Goal: Task Accomplishment & Management: Use online tool/utility

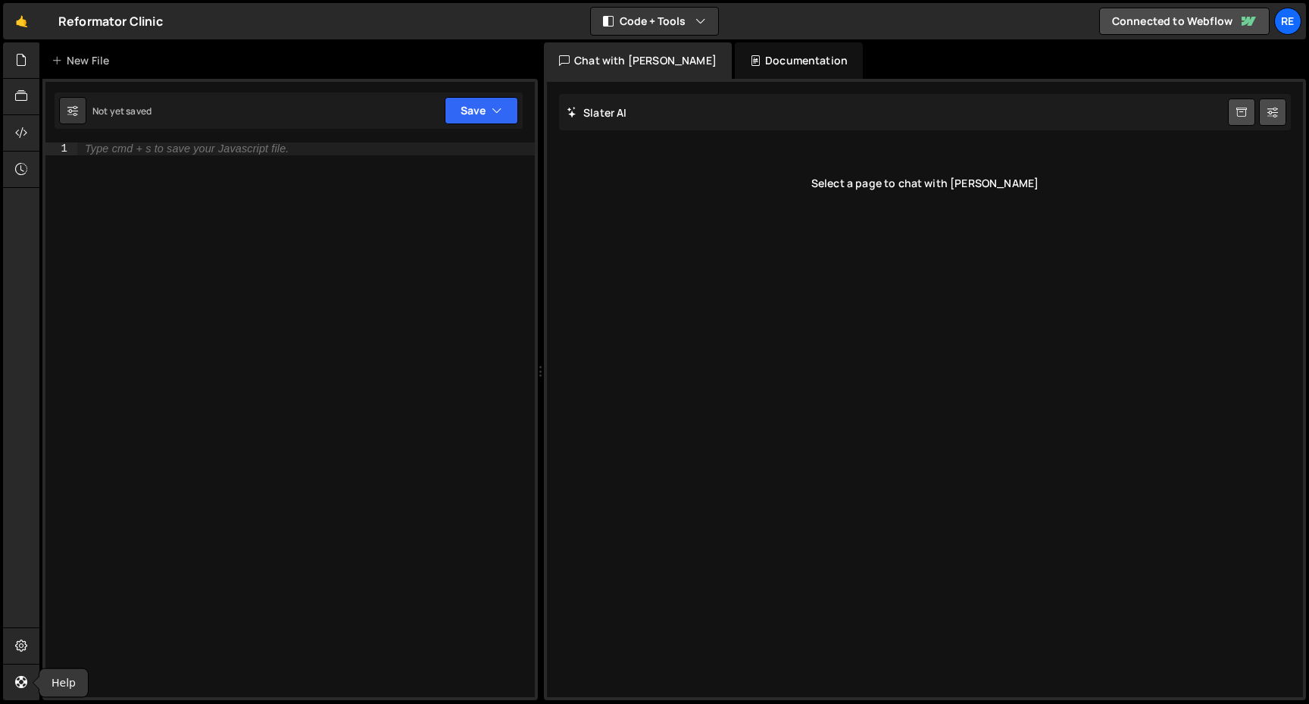
select select "ace/theme/monokai"
click at [72, 116] on icon at bounding box center [72, 110] width 11 height 15
select select "editor"
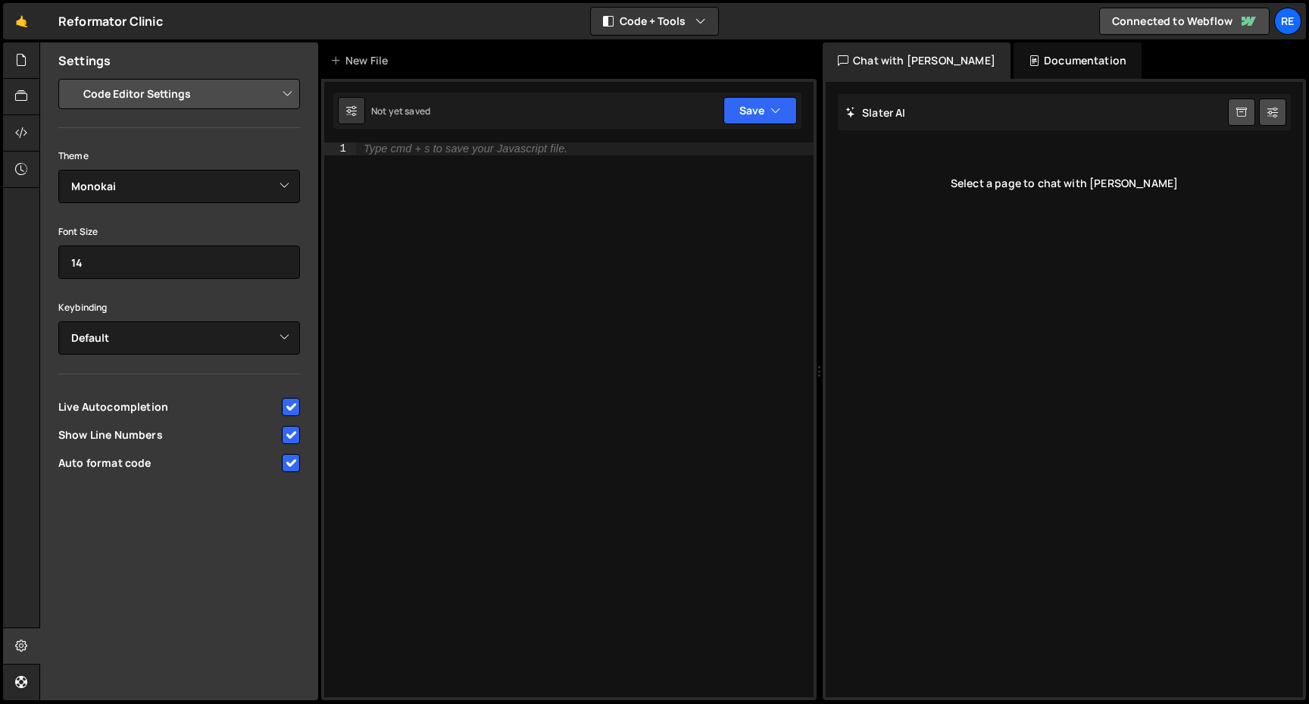
click at [197, 98] on select "Project Settings Code Editor Settings Chat Settings" at bounding box center [182, 93] width 222 height 33
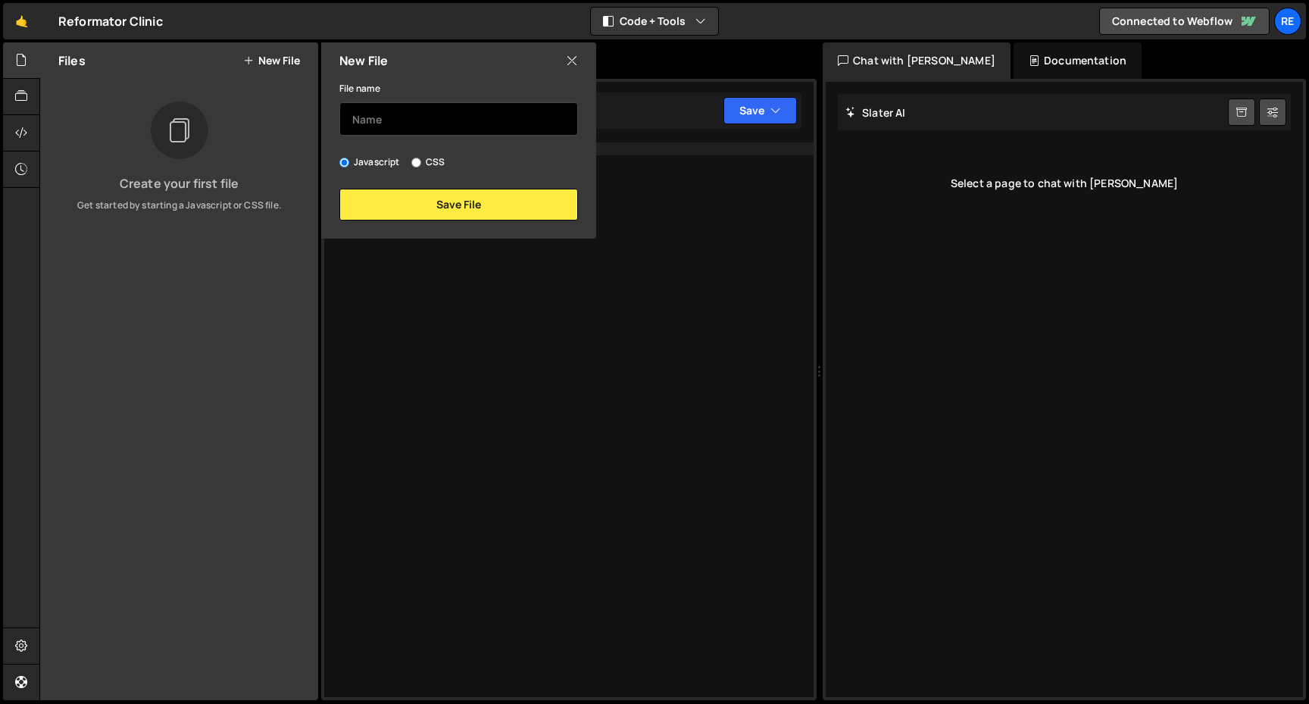
click at [437, 124] on input "text" at bounding box center [458, 118] width 239 height 33
type input "R"
type input "reformator"
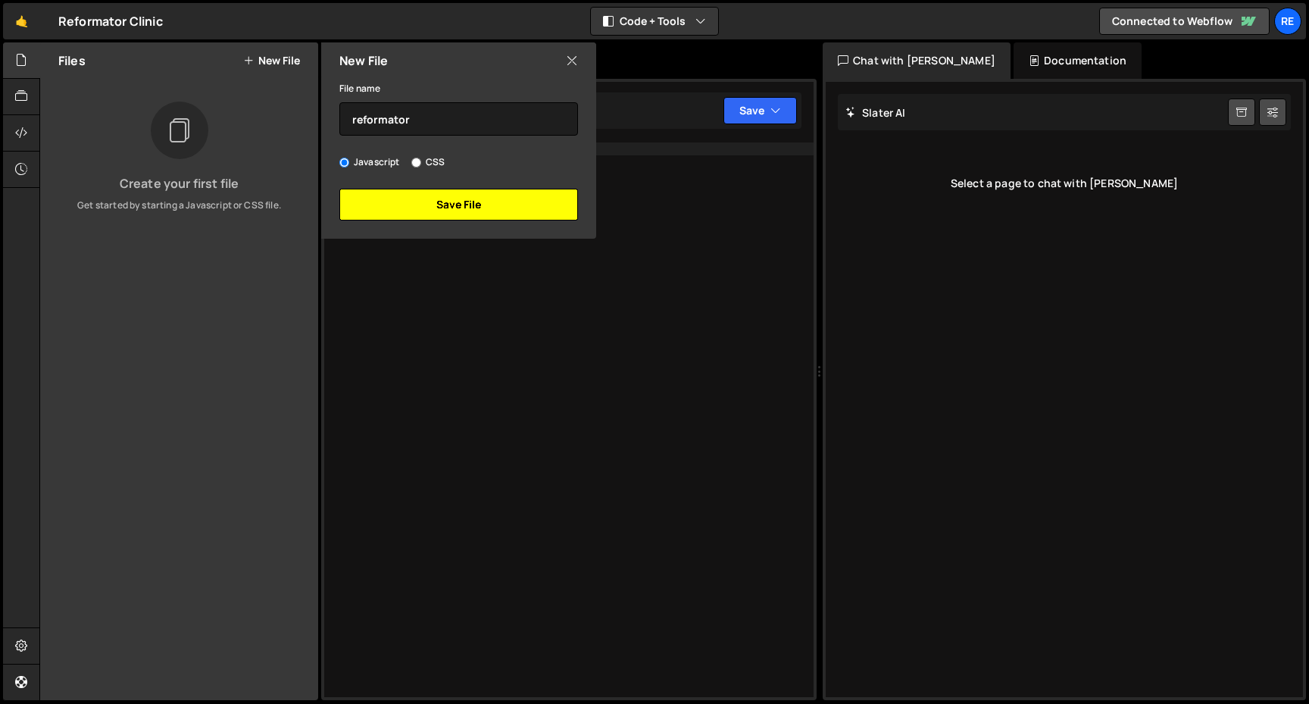
click at [466, 205] on button "Save File" at bounding box center [458, 205] width 239 height 32
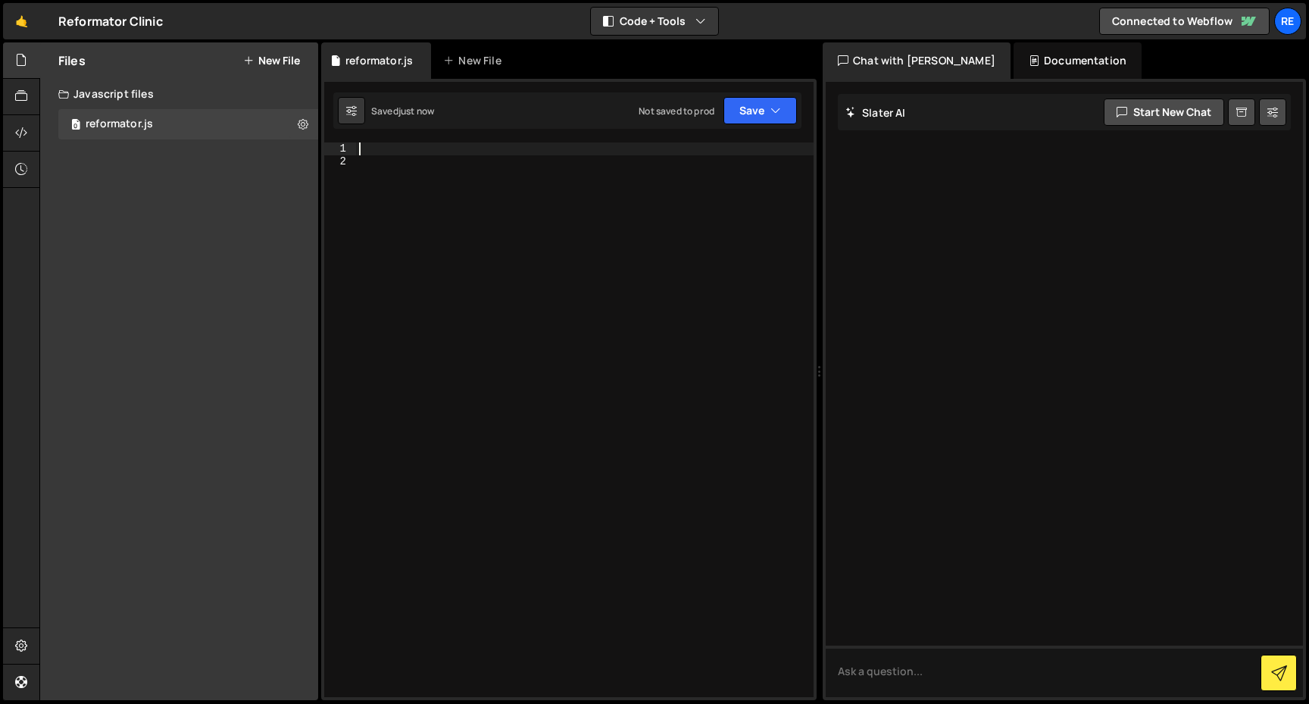
click at [543, 142] on div at bounding box center [585, 432] width 458 height 580
click at [498, 265] on div at bounding box center [585, 432] width 458 height 580
paste textarea "</script>"
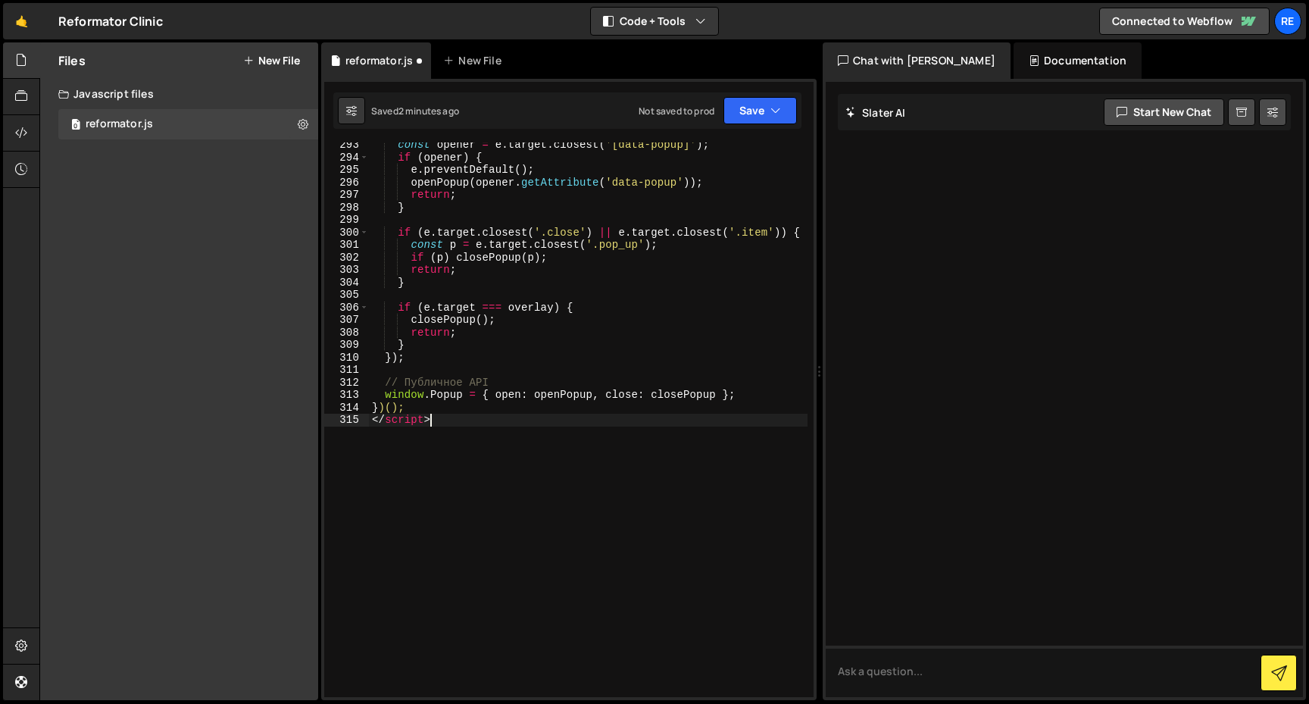
scroll to position [3905, 0]
drag, startPoint x: 445, startPoint y: 423, endPoint x: 428, endPoint y: 405, distance: 24.1
click at [428, 405] on div "const opener = e . target . closest ( '[data-popup]' ) ; if ( opener ) { e . pr…" at bounding box center [588, 429] width 439 height 580
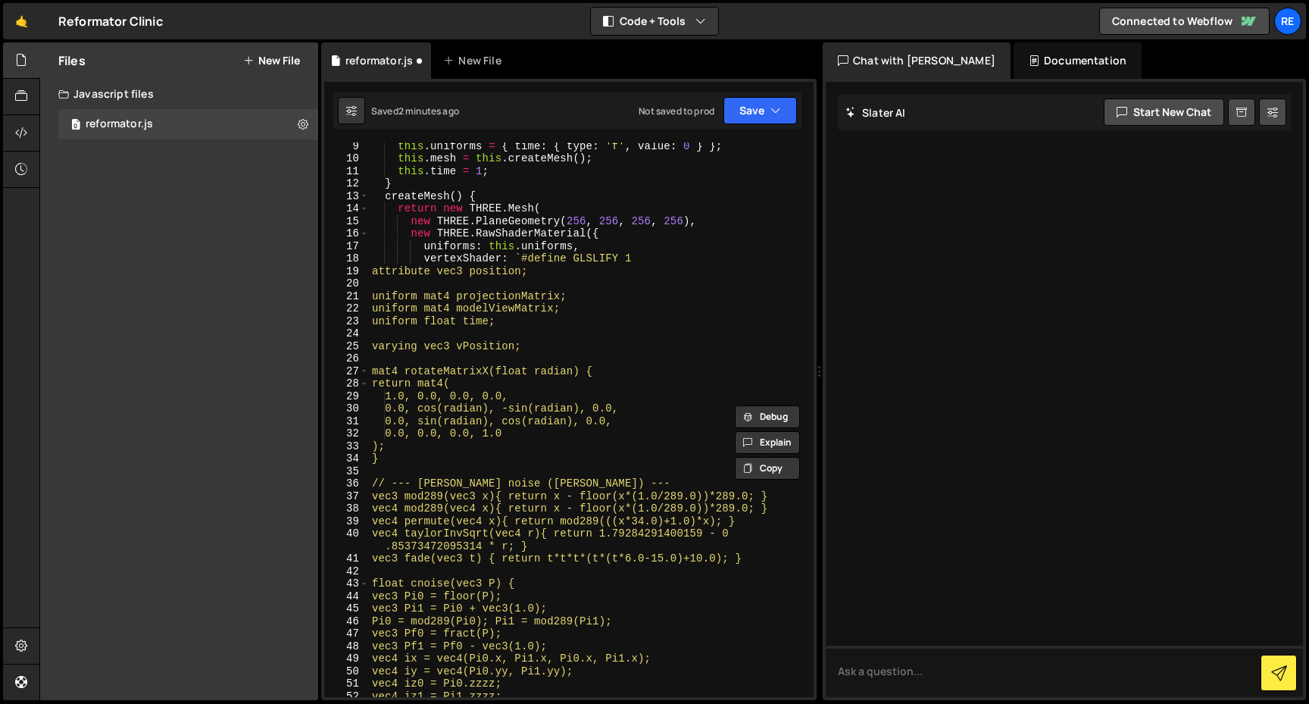
scroll to position [0, 0]
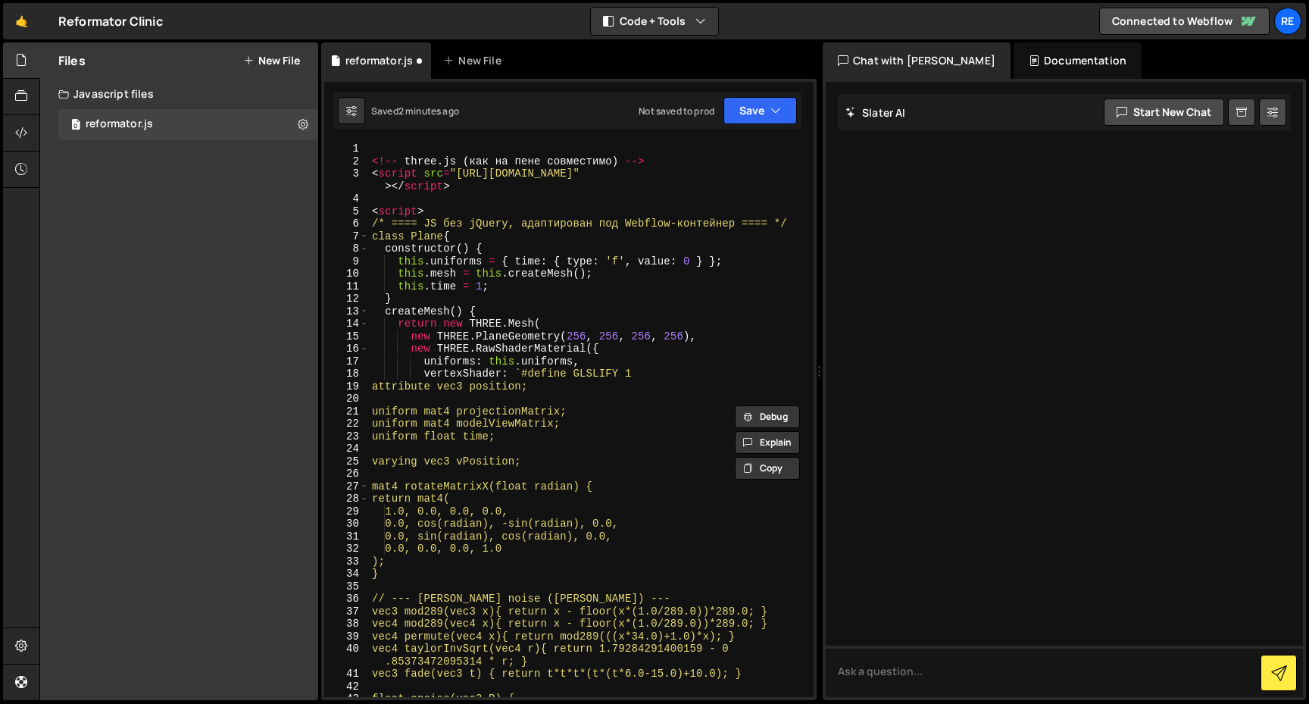
click at [405, 239] on div "<!-- three . js ( как на пене совместимо ) --> < script src = "https://unpkg.co…" at bounding box center [588, 432] width 439 height 580
click at [512, 342] on div "<!-- three . js ( как на пене совместимо ) --> < script src = "https://unpkg.co…" at bounding box center [588, 432] width 439 height 580
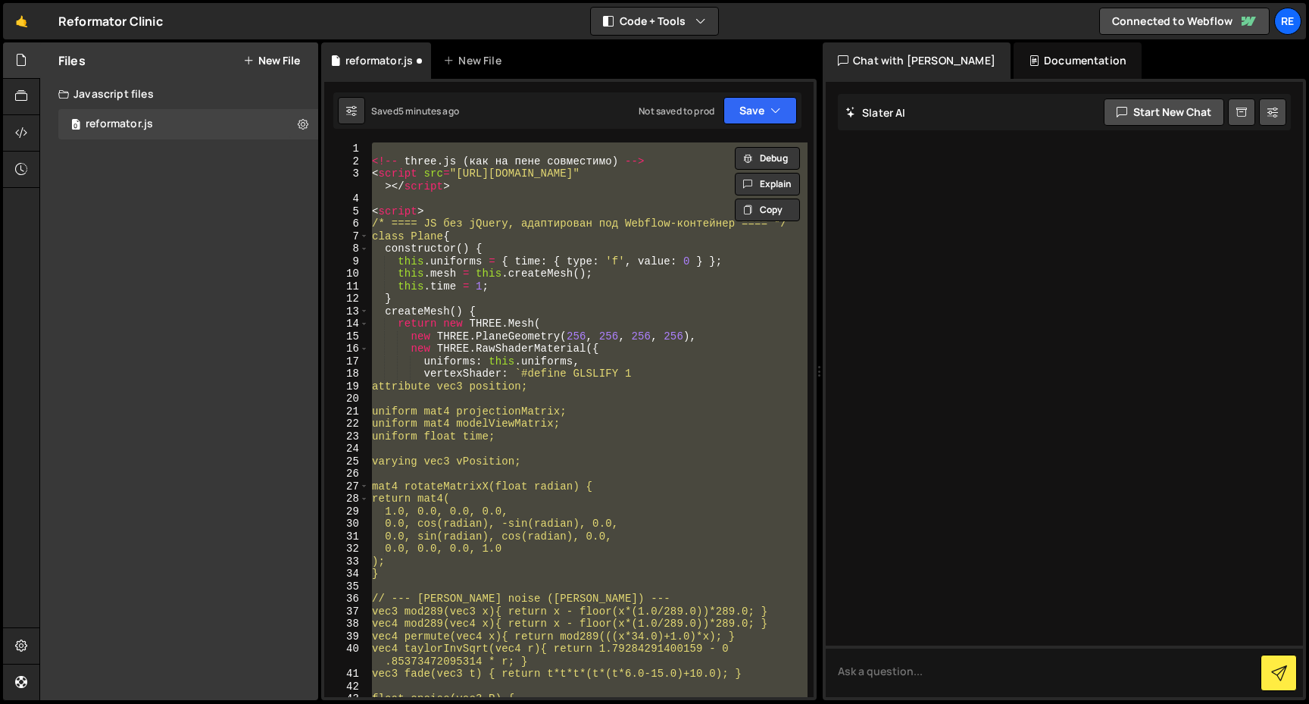
paste textarea
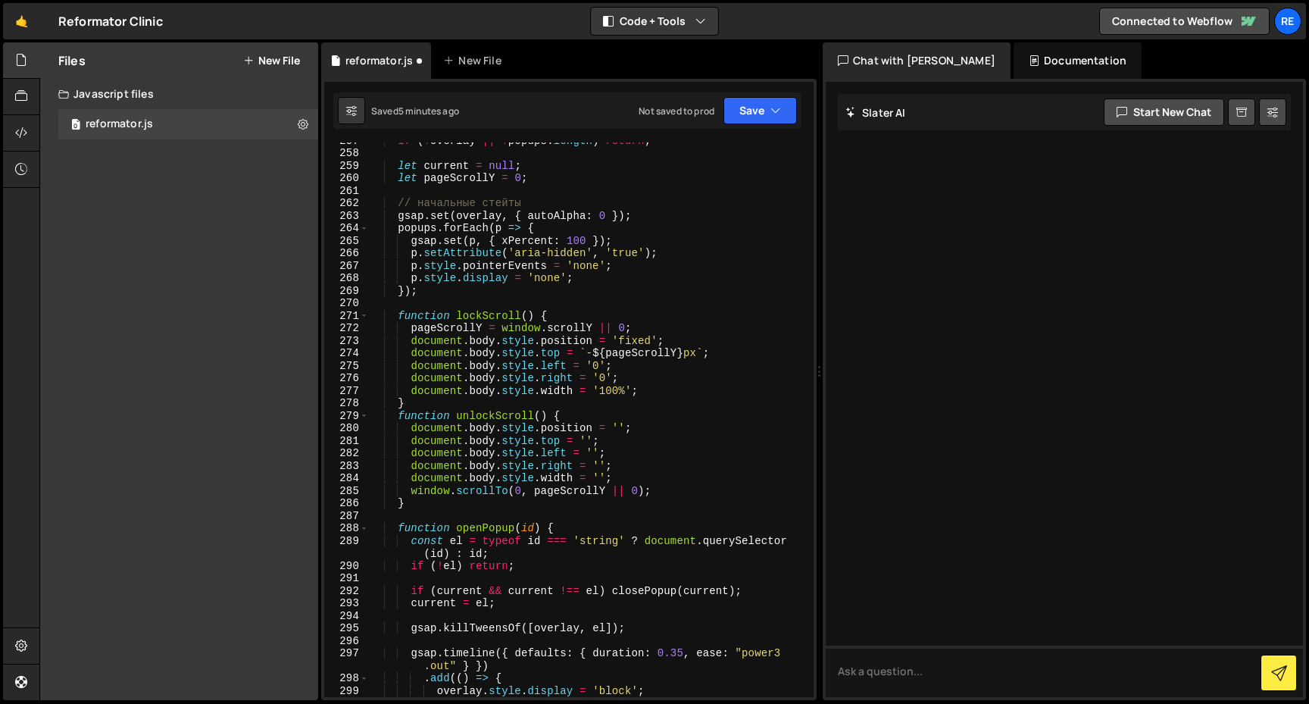
type textarea "})();"
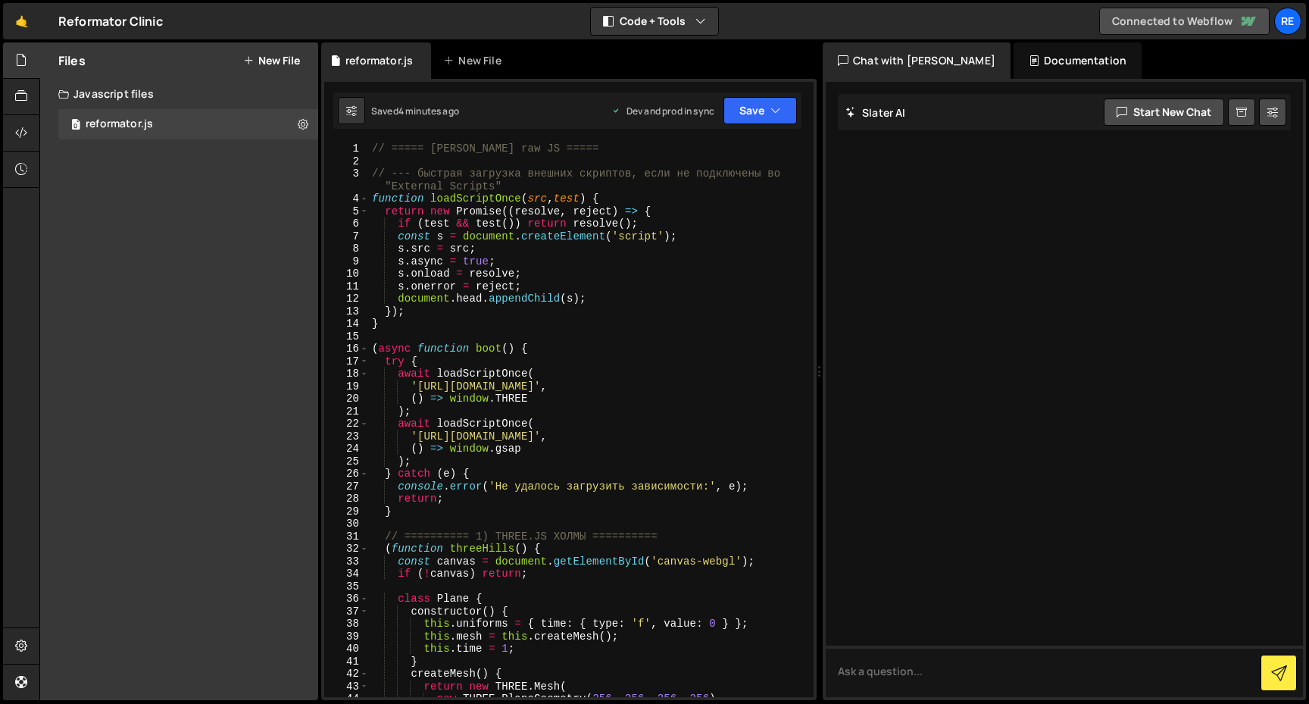
click at [1211, 29] on link "Connected to Webflow" at bounding box center [1185, 21] width 171 height 27
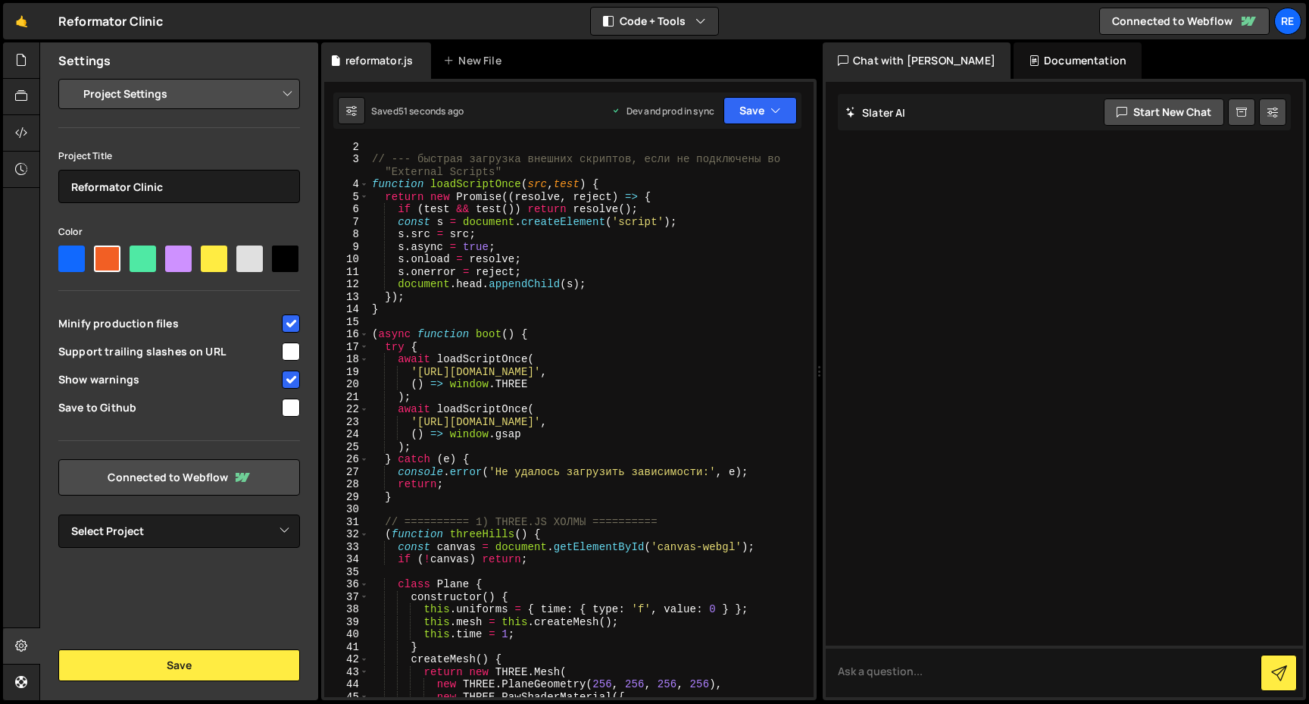
scroll to position [16, 0]
click at [235, 476] on div "Project Title Reformator Clinic Color Minify production files Support trailing …" at bounding box center [179, 347] width 242 height 402
select select "68a307bfe1507c4c4e644ca2"
click at [216, 655] on button "Save" at bounding box center [179, 665] width 242 height 32
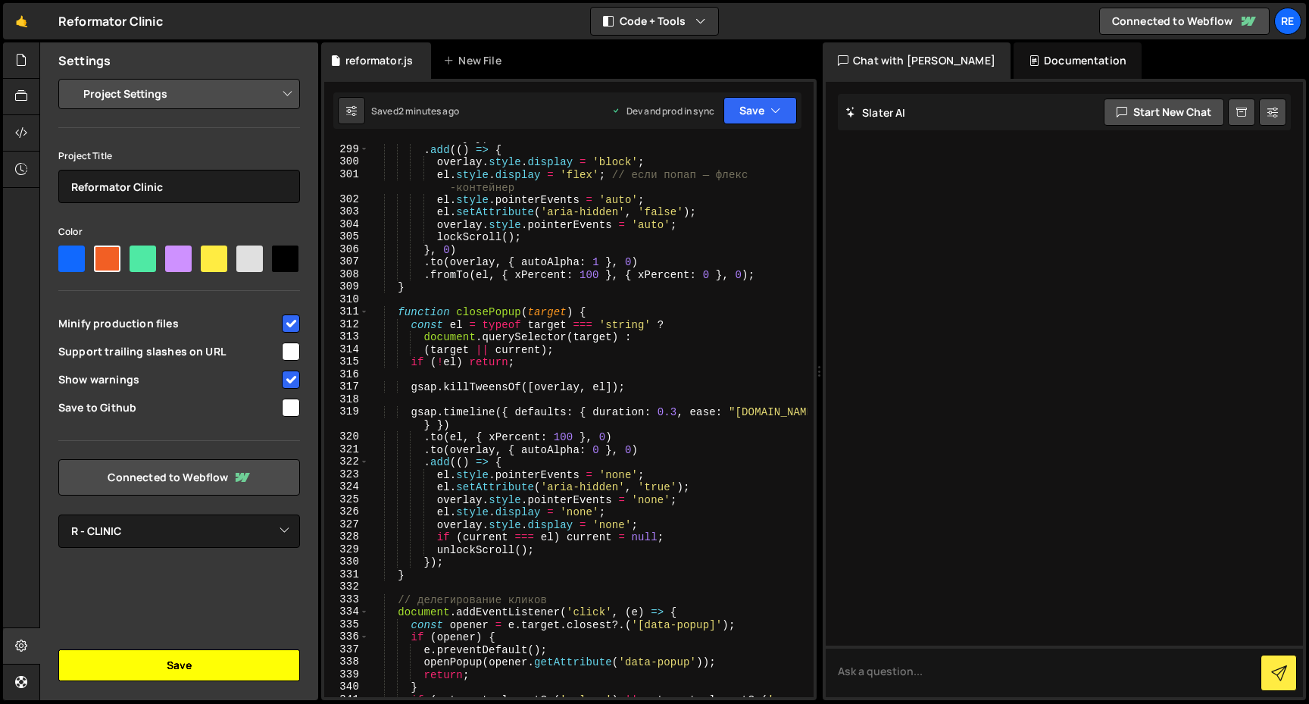
scroll to position [3913, 0]
click at [180, 662] on button "Save" at bounding box center [179, 665] width 242 height 32
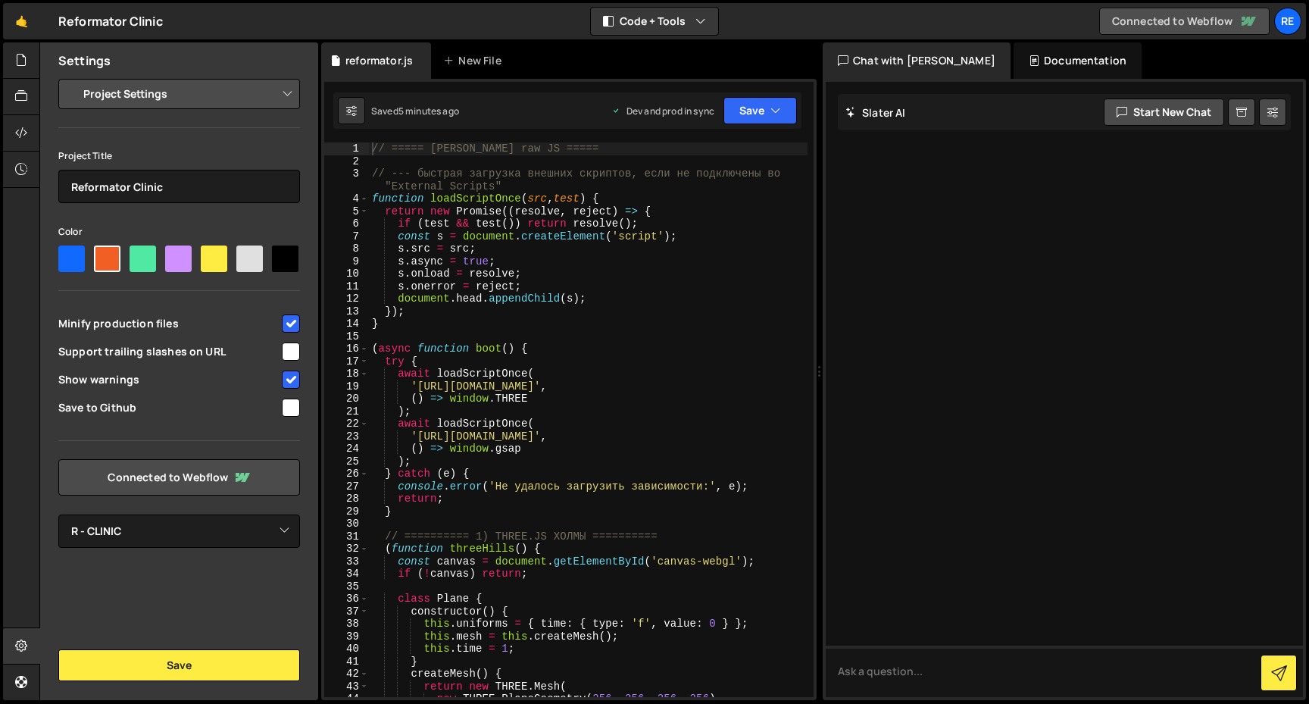
click at [1206, 23] on link "Connected to Webflow" at bounding box center [1185, 21] width 171 height 27
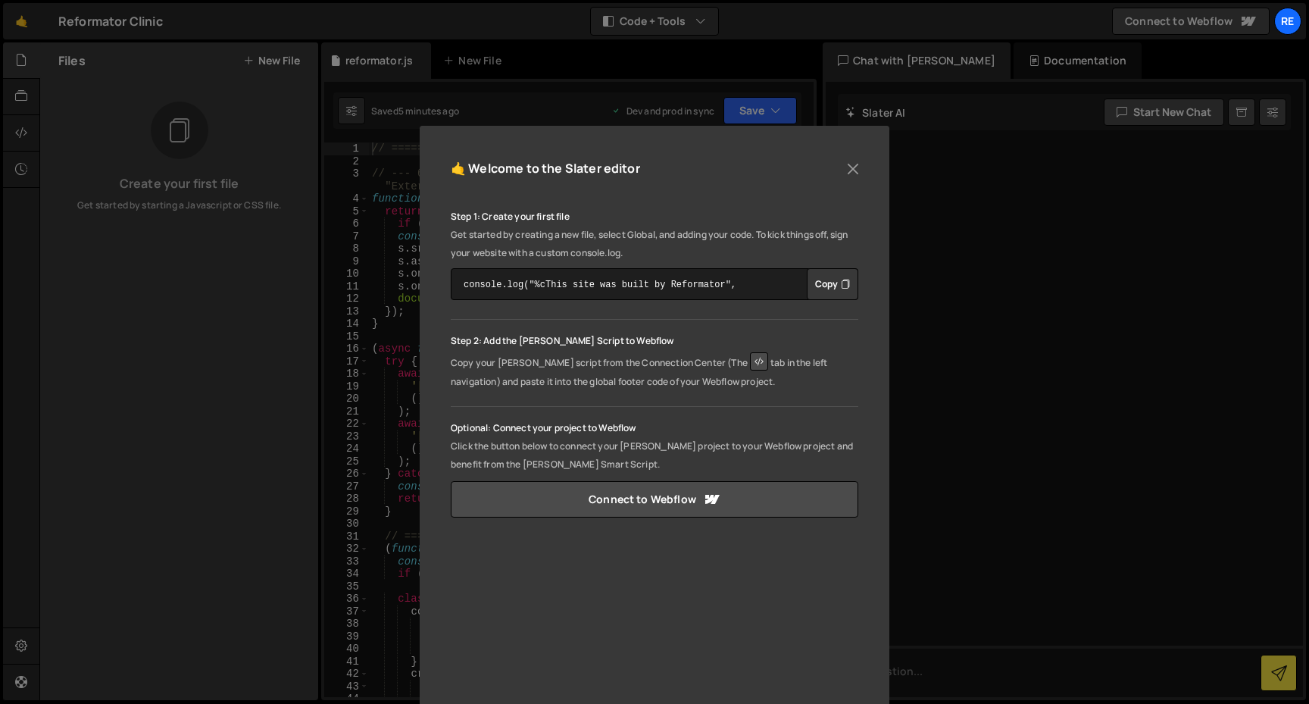
scroll to position [35, 0]
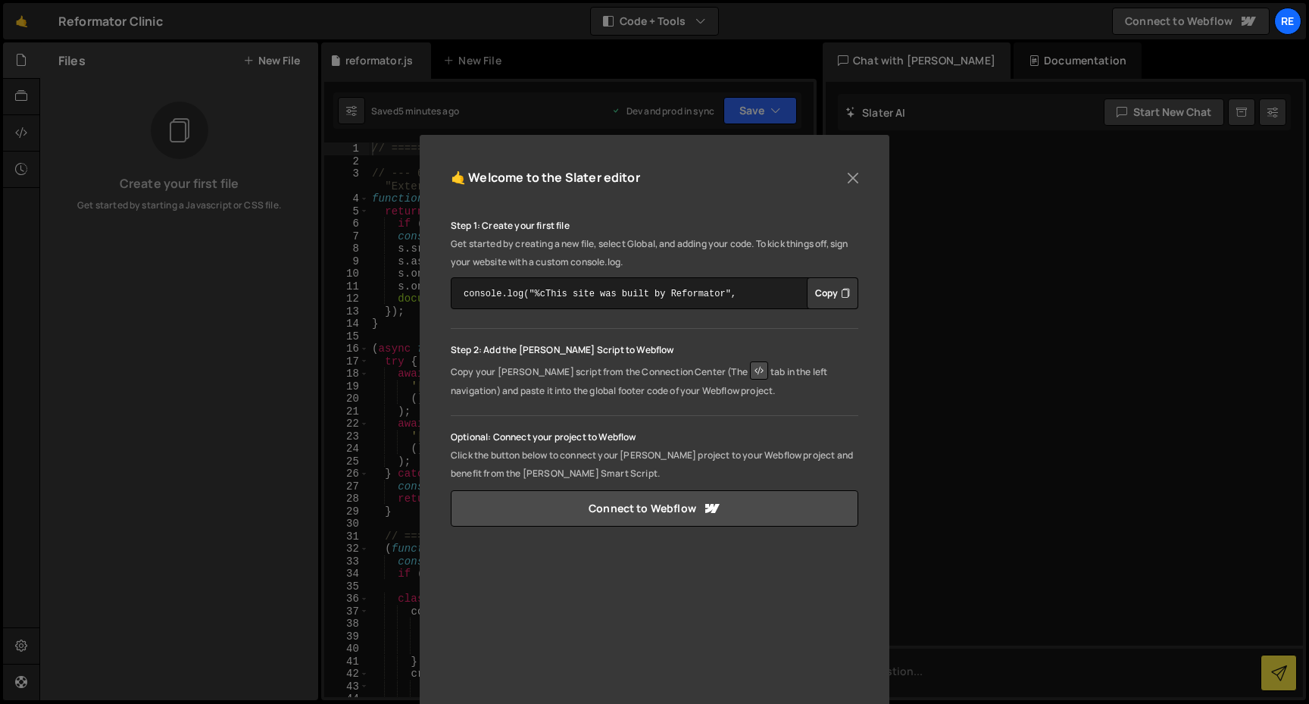
click at [968, 220] on div "🤙 Welcome to the Slater editor Step 1: Create your first file Get started by cr…" at bounding box center [654, 352] width 1309 height 704
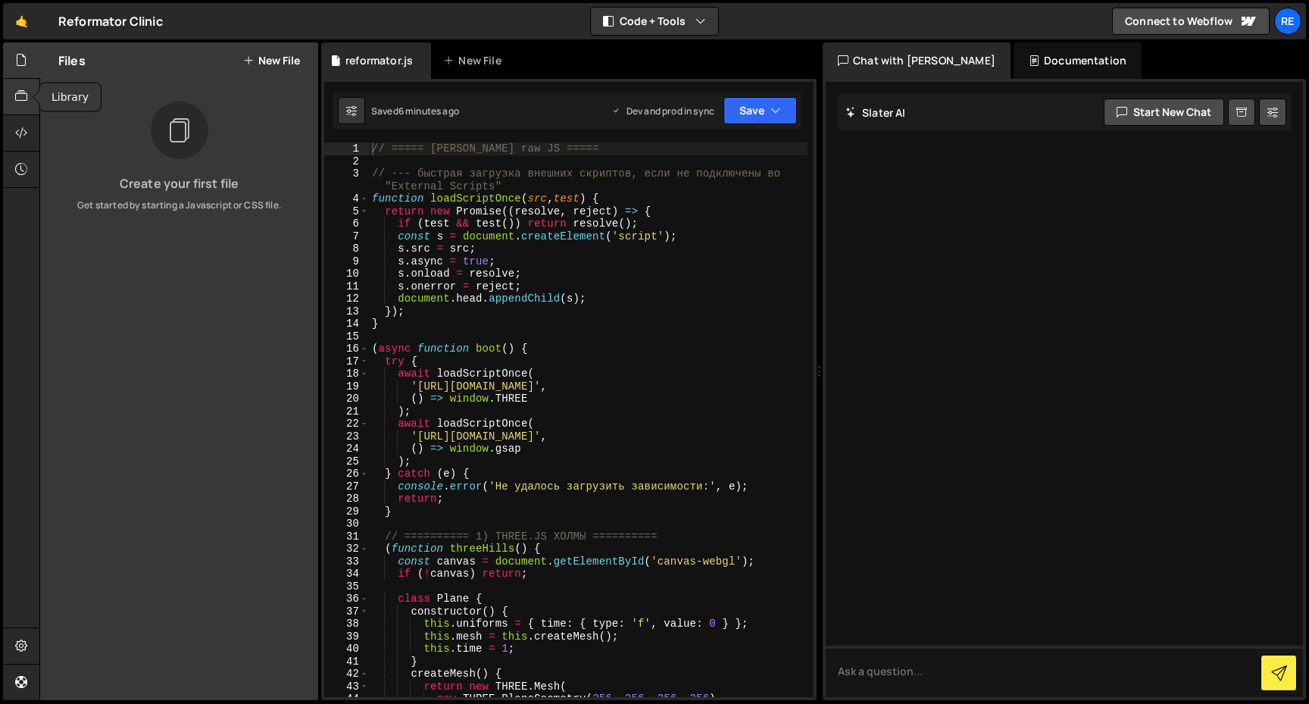
click at [26, 92] on icon at bounding box center [21, 96] width 12 height 17
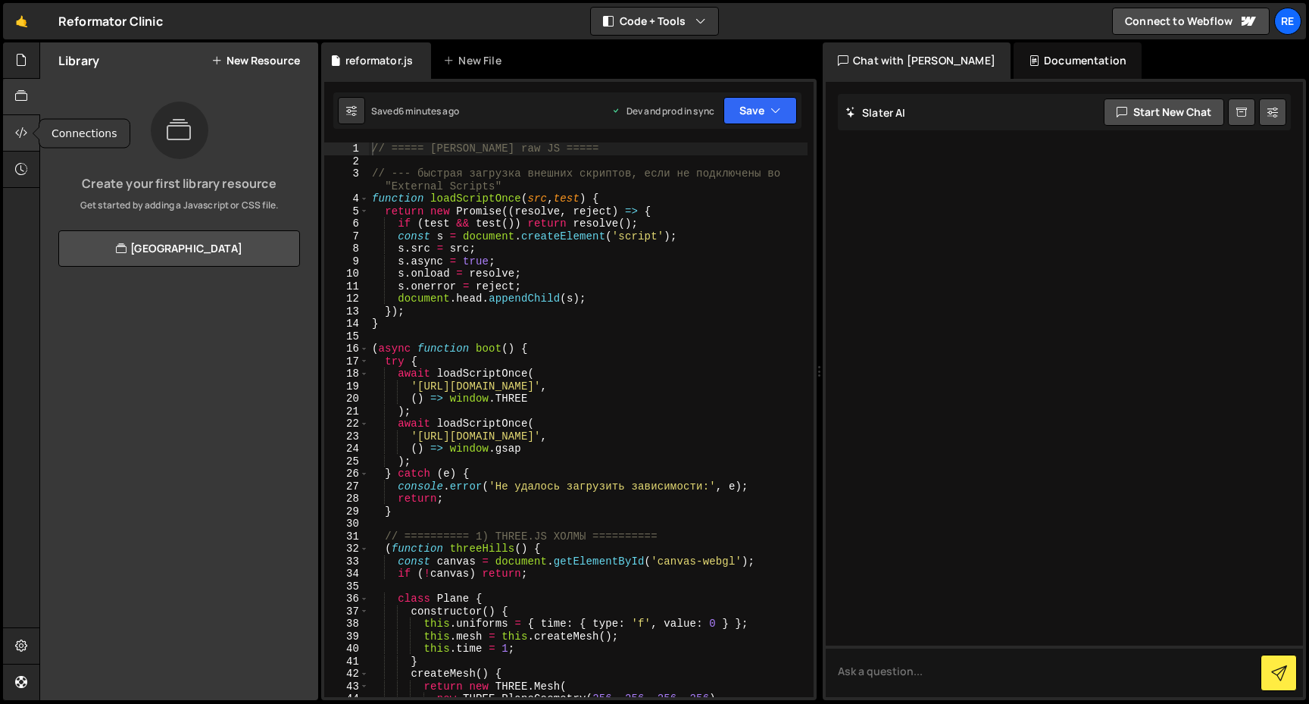
click at [22, 134] on icon at bounding box center [21, 132] width 12 height 17
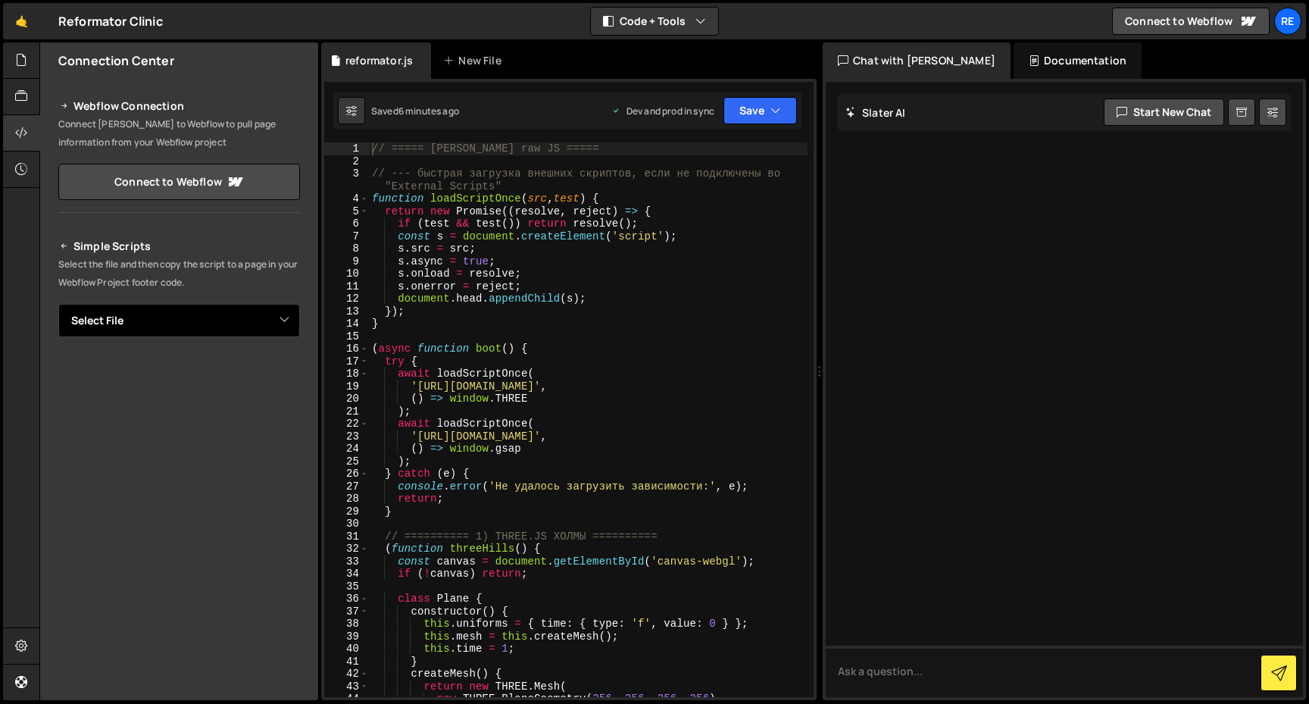
click at [189, 258] on div "Simple Scripts Select the file and then copy the script to a page in your Webfl…" at bounding box center [179, 443] width 242 height 412
click at [214, 171] on link "Connect to Webflow" at bounding box center [179, 182] width 242 height 36
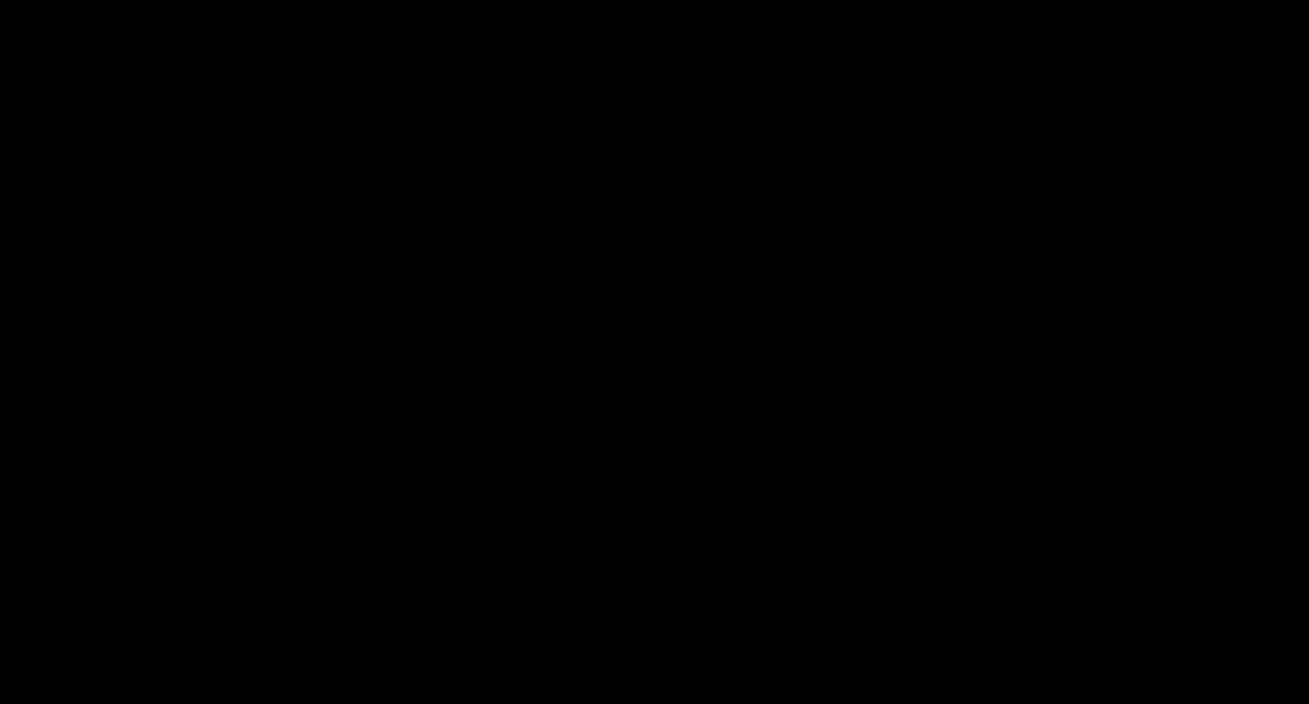
select select "68a307bfe1507c4c4e644ca2"
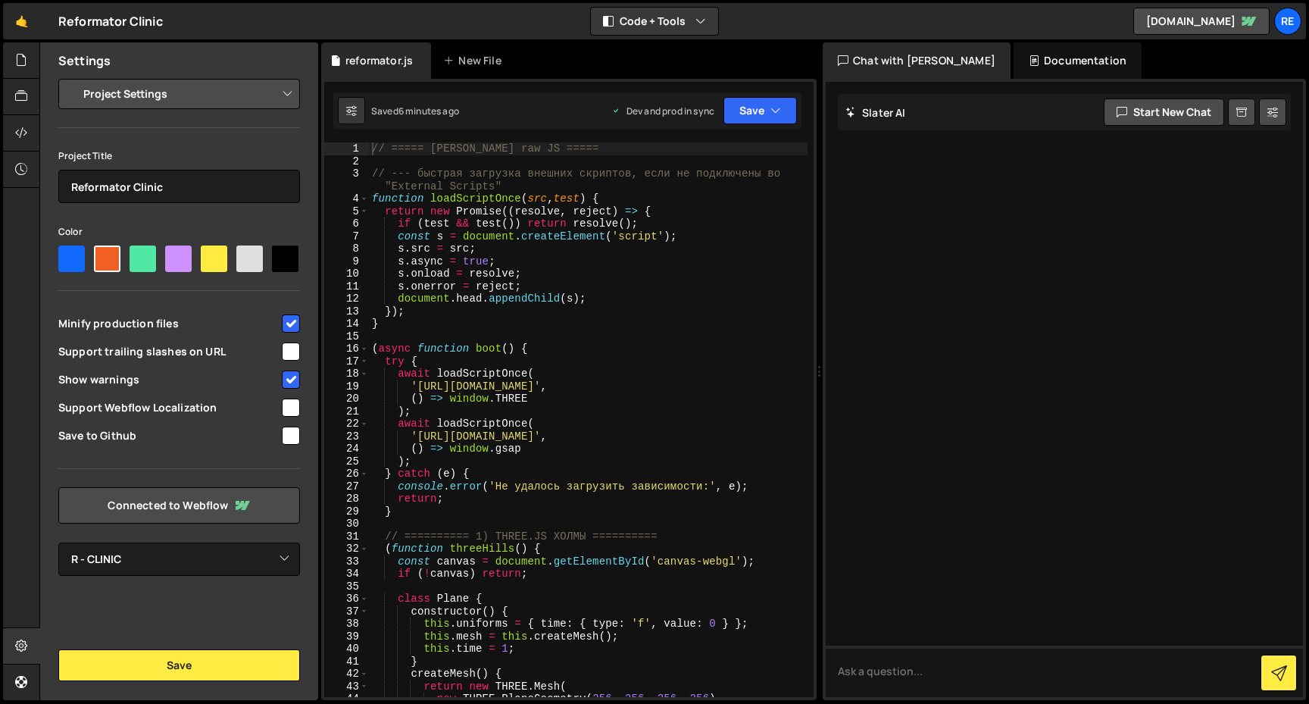
click at [264, 86] on select "Project Settings Code Editor Settings Chat Settings" at bounding box center [182, 93] width 222 height 33
click at [178, 663] on button "Save" at bounding box center [179, 665] width 242 height 32
click at [1163, 18] on link "r---clinic.webflow.io" at bounding box center [1202, 21] width 136 height 27
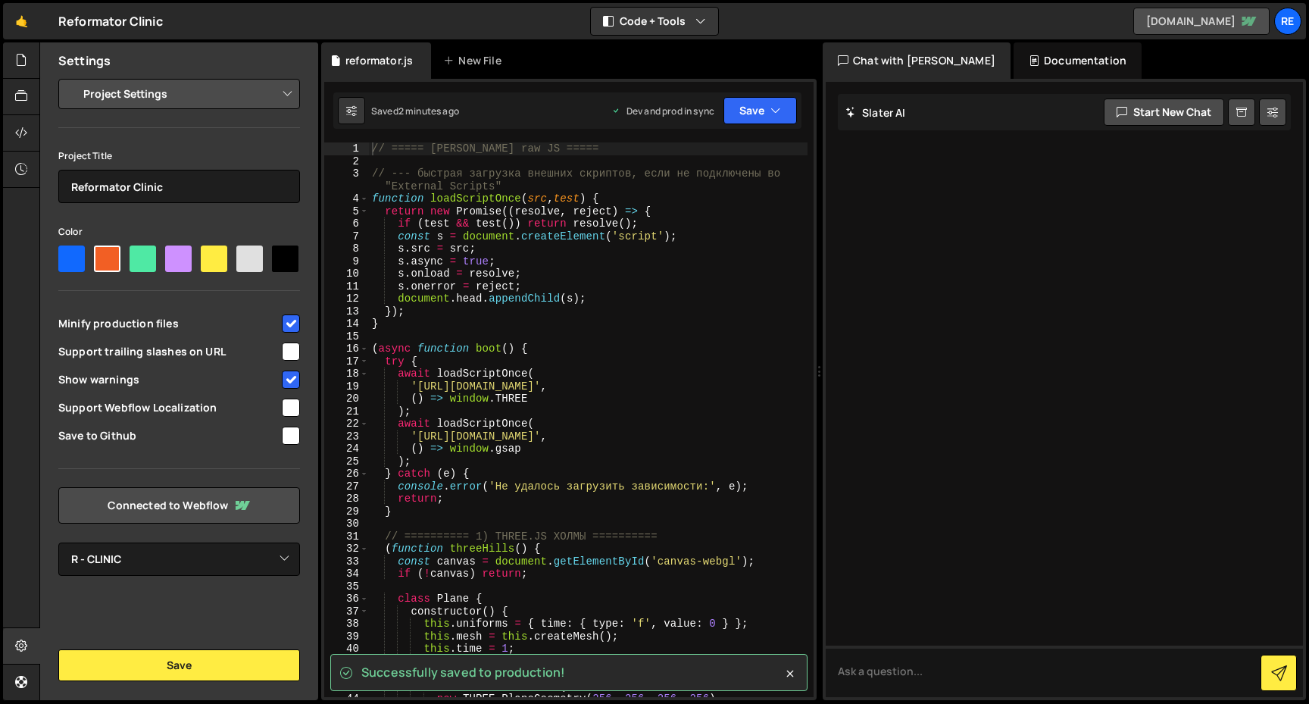
click at [1209, 23] on link "r---clinic.webflow.io" at bounding box center [1202, 21] width 136 height 27
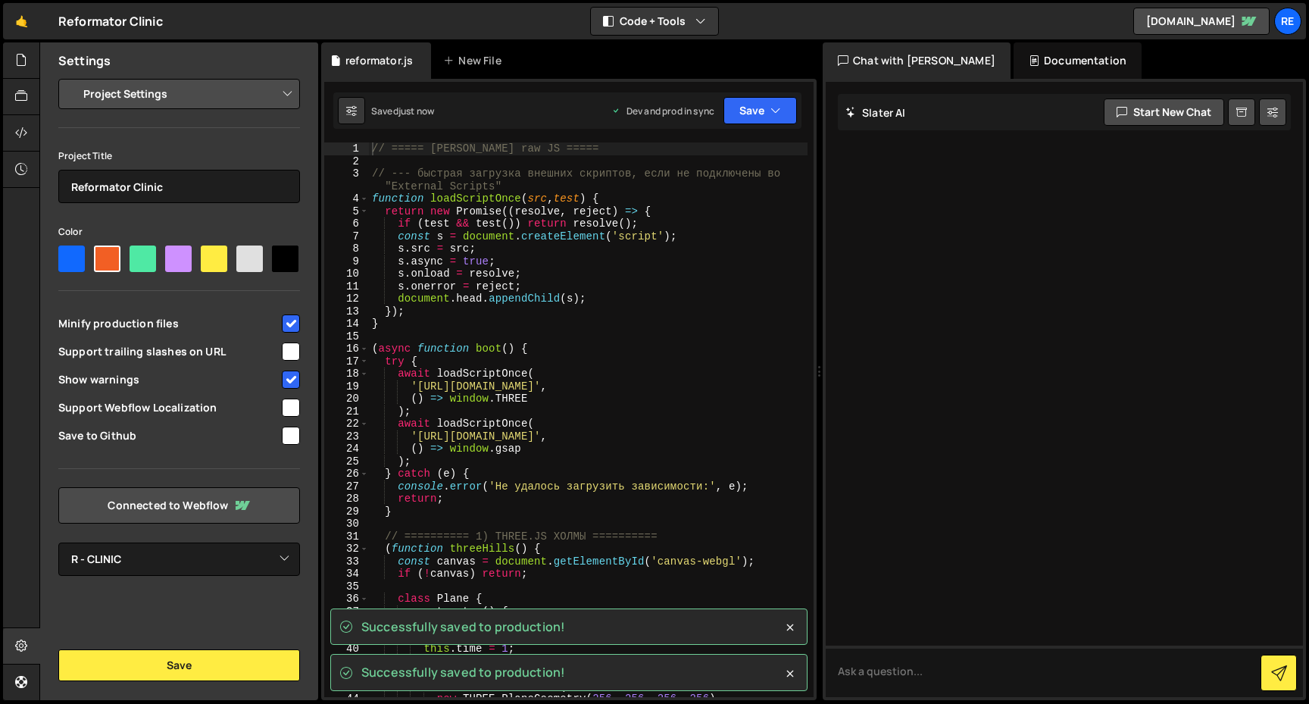
click at [120, 89] on select "Project Settings Code Editor Settings Chat Settings" at bounding box center [182, 93] width 222 height 33
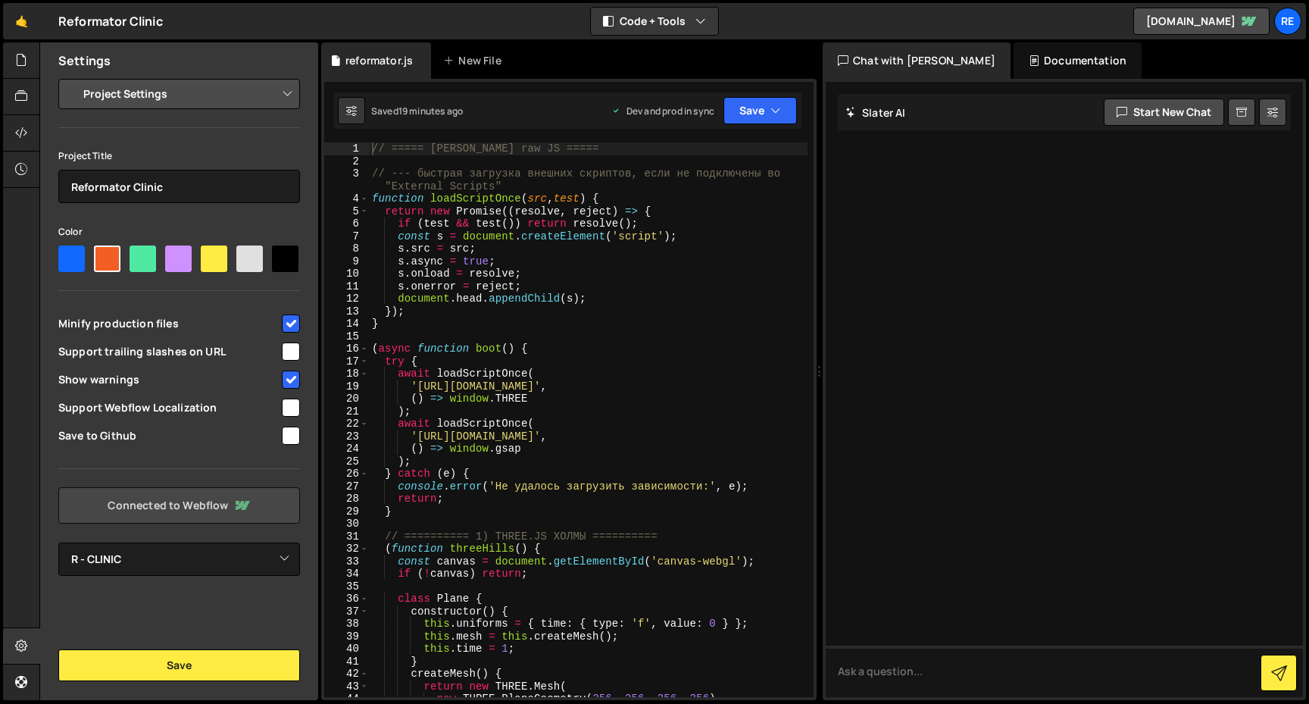
click at [196, 506] on link "Connected to Webflow" at bounding box center [179, 505] width 242 height 36
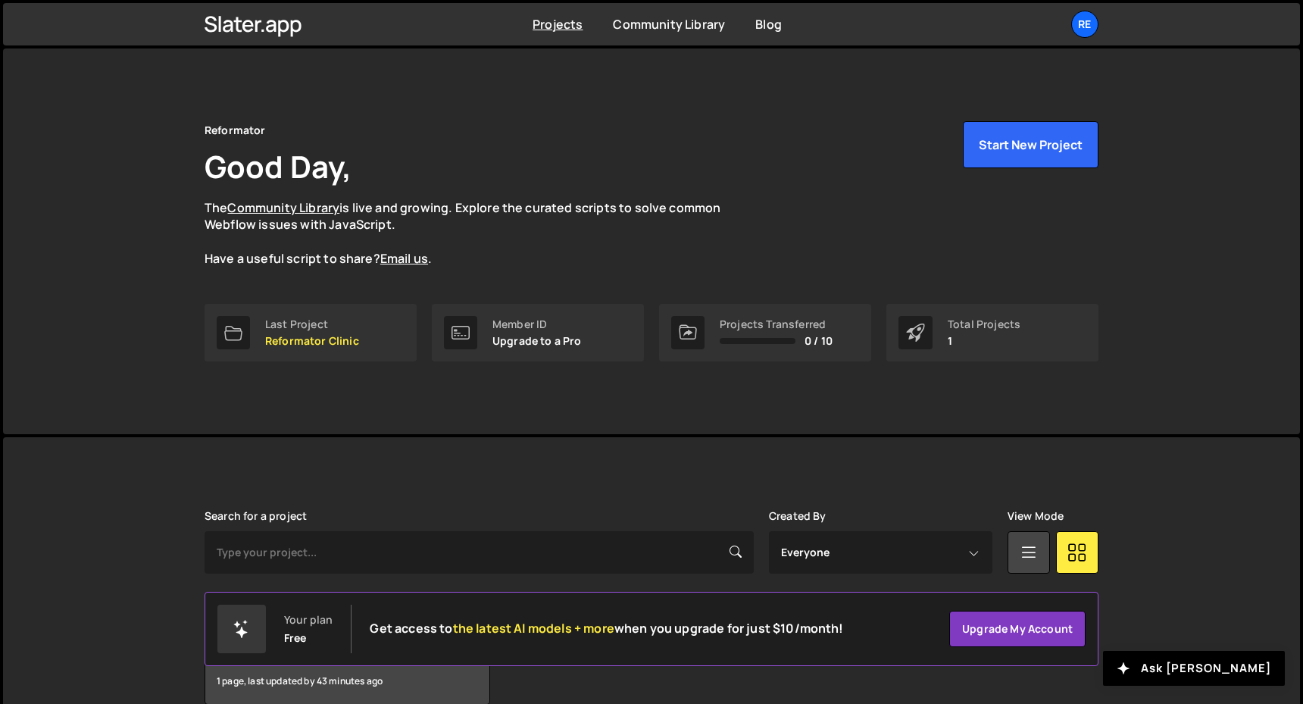
scroll to position [76, 0]
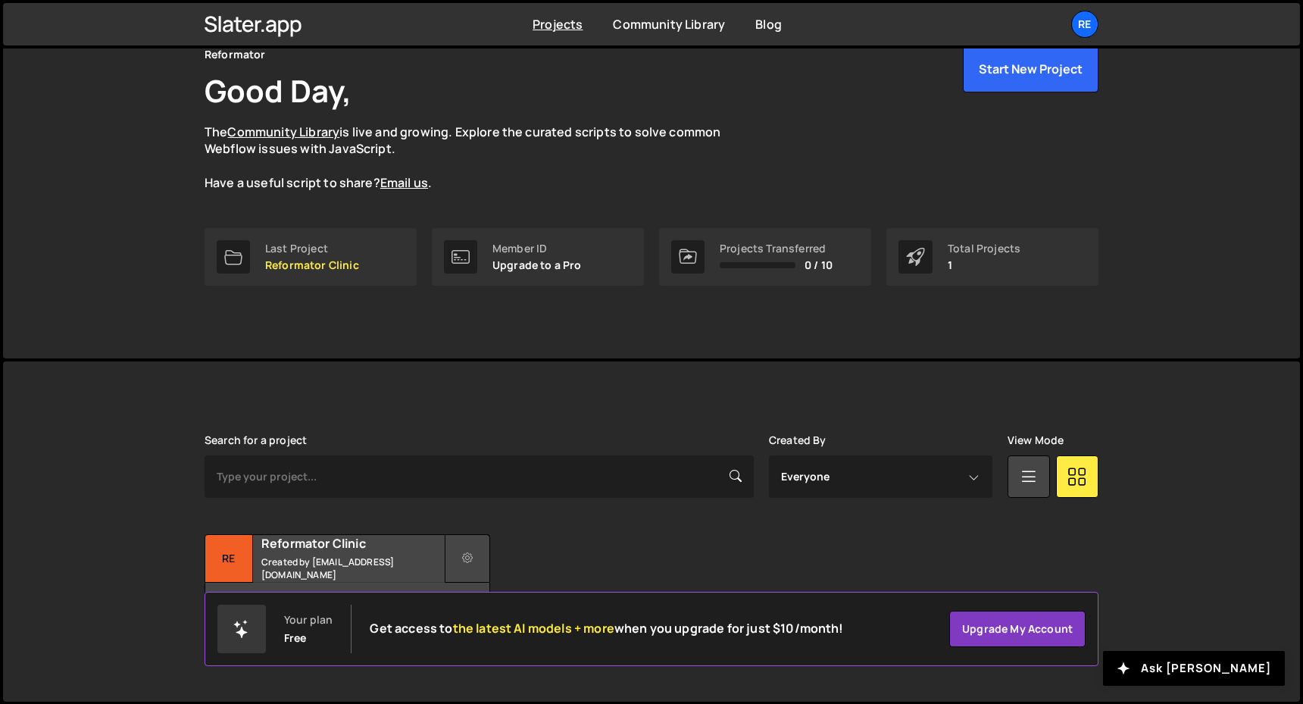
click at [474, 559] on button at bounding box center [467, 558] width 45 height 48
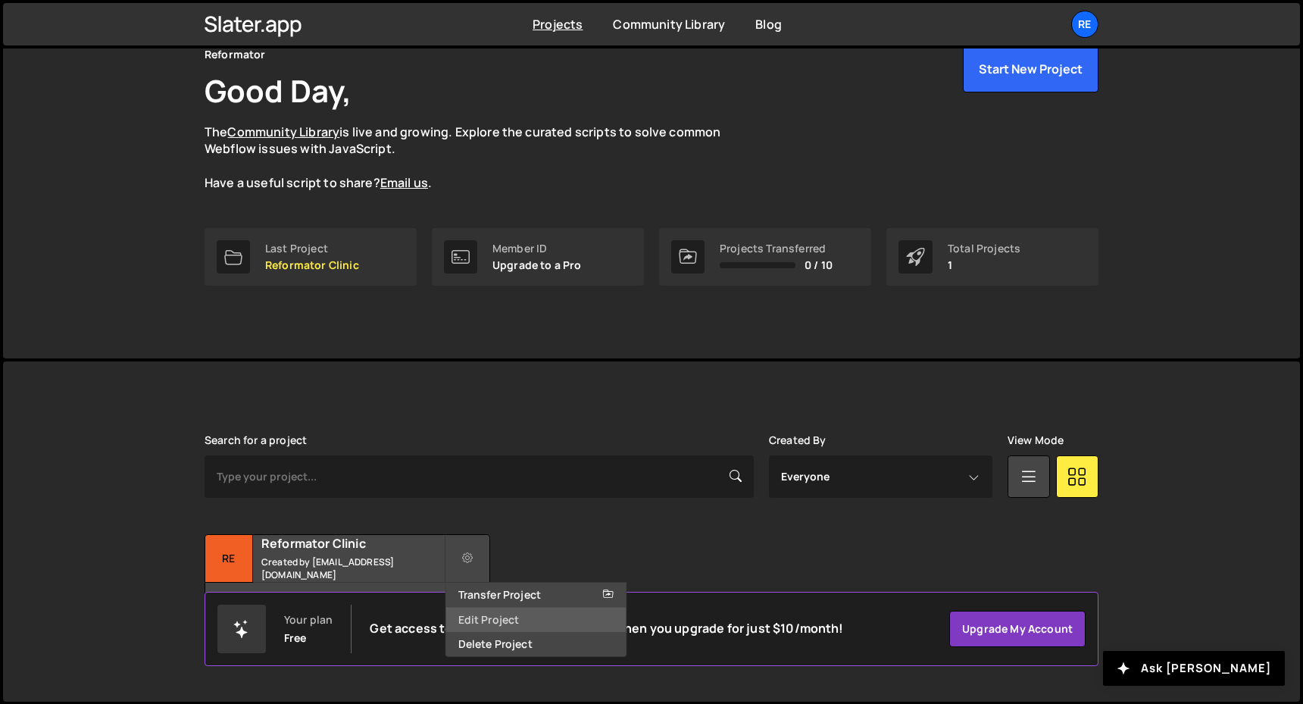
click at [513, 621] on link "Edit Project" at bounding box center [536, 620] width 180 height 24
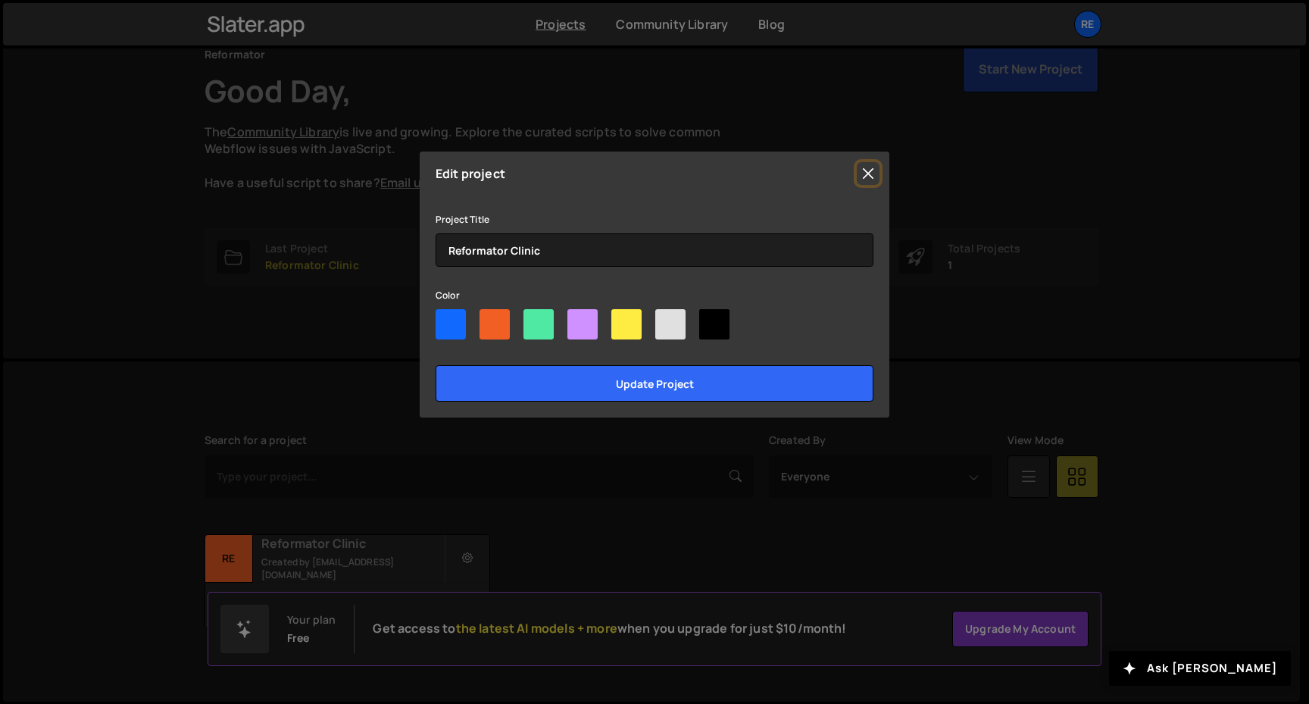
click at [870, 166] on button "Close" at bounding box center [868, 173] width 23 height 23
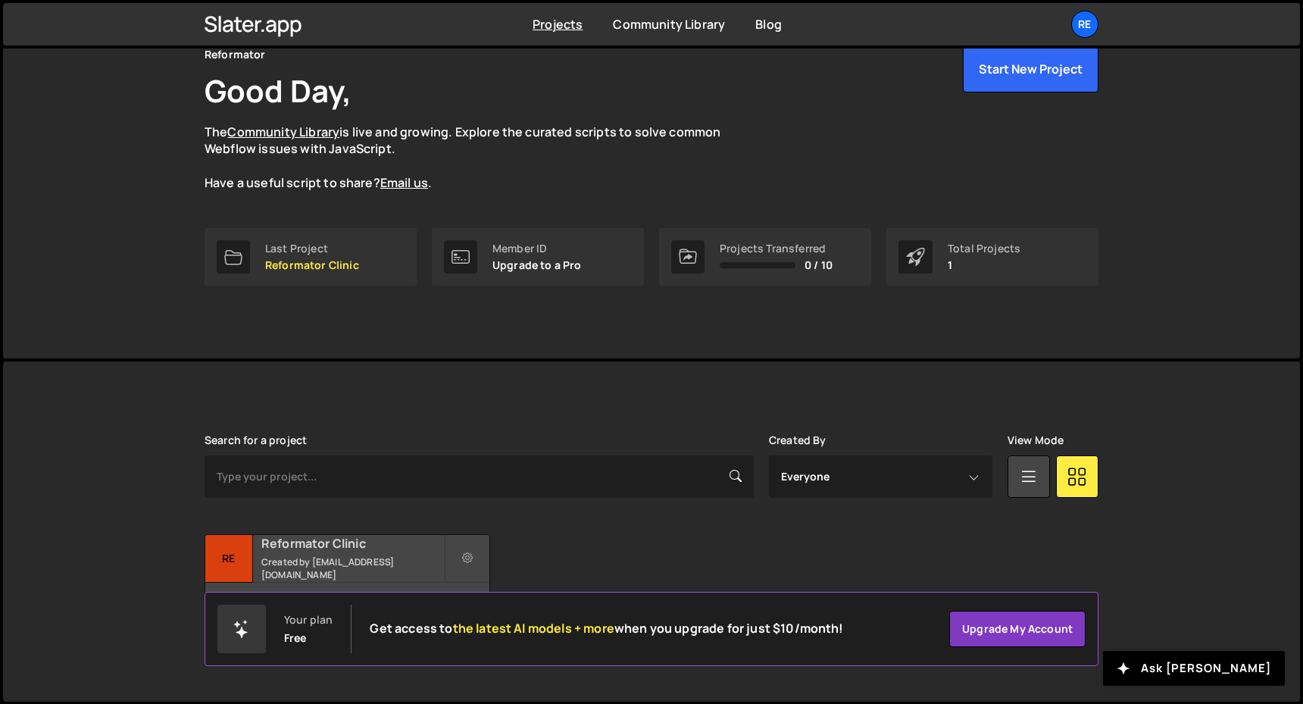
click at [333, 552] on h2 "Reformator Clinic" at bounding box center [352, 543] width 183 height 17
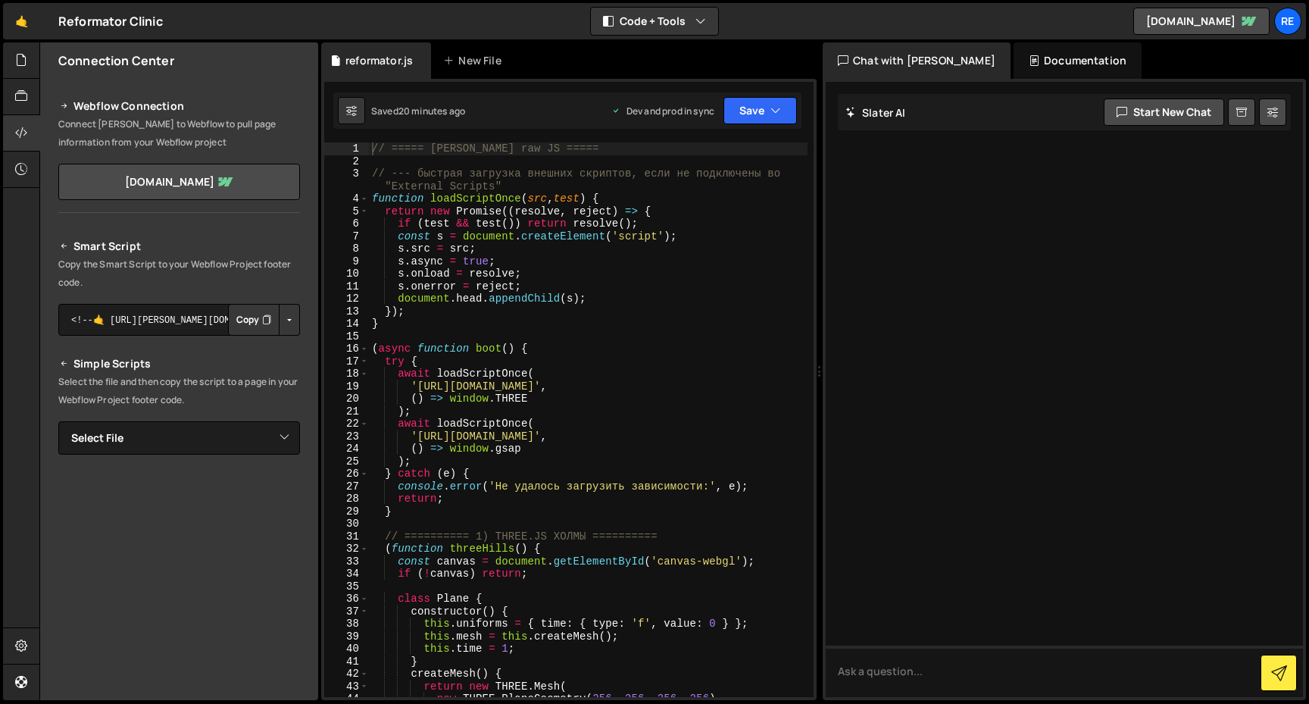
click at [232, 322] on button "Copy" at bounding box center [254, 320] width 52 height 32
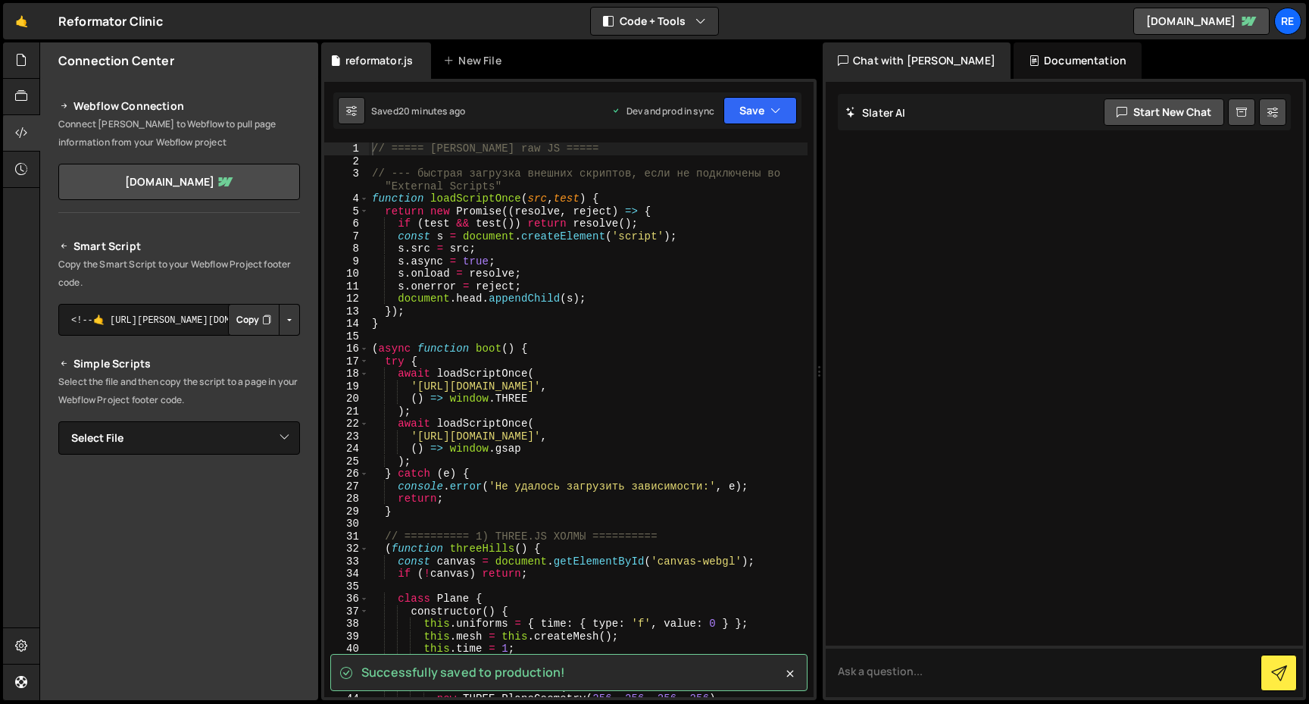
click at [349, 113] on icon at bounding box center [351, 110] width 11 height 15
select select "editor"
select select "ace/theme/monokai"
type input "14"
checkbox input "true"
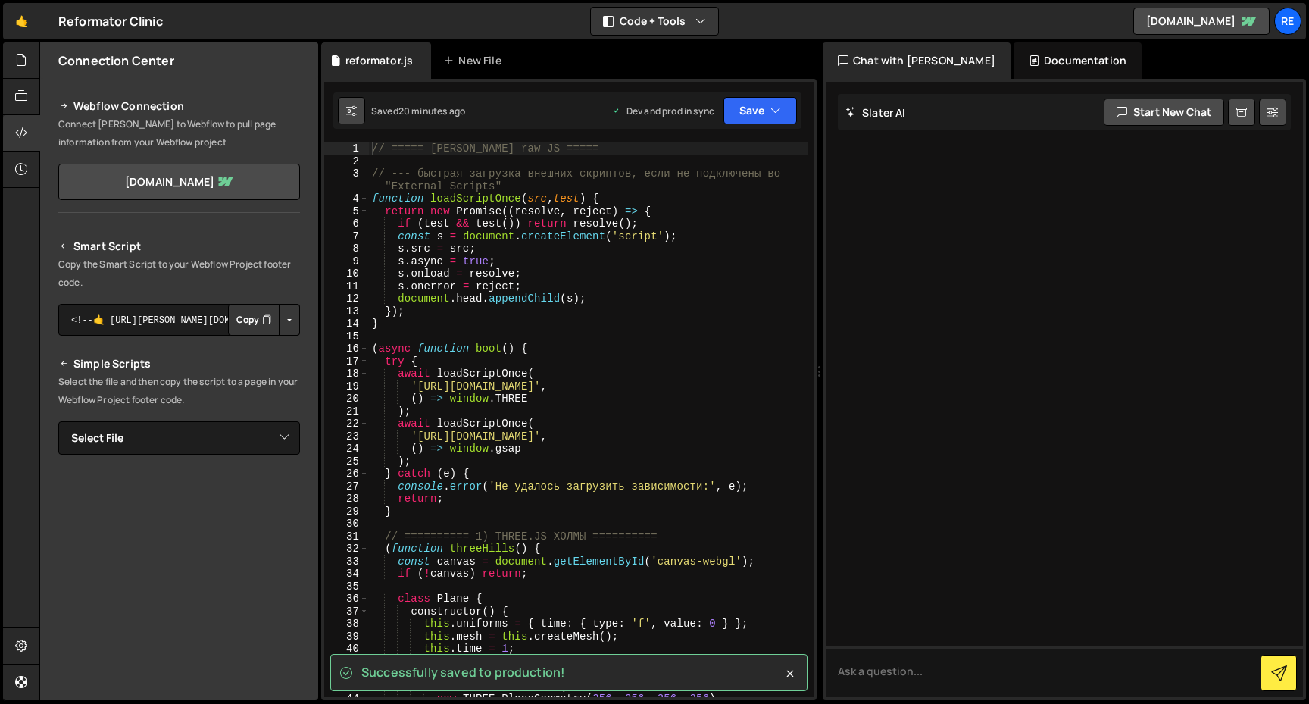
checkbox input "true"
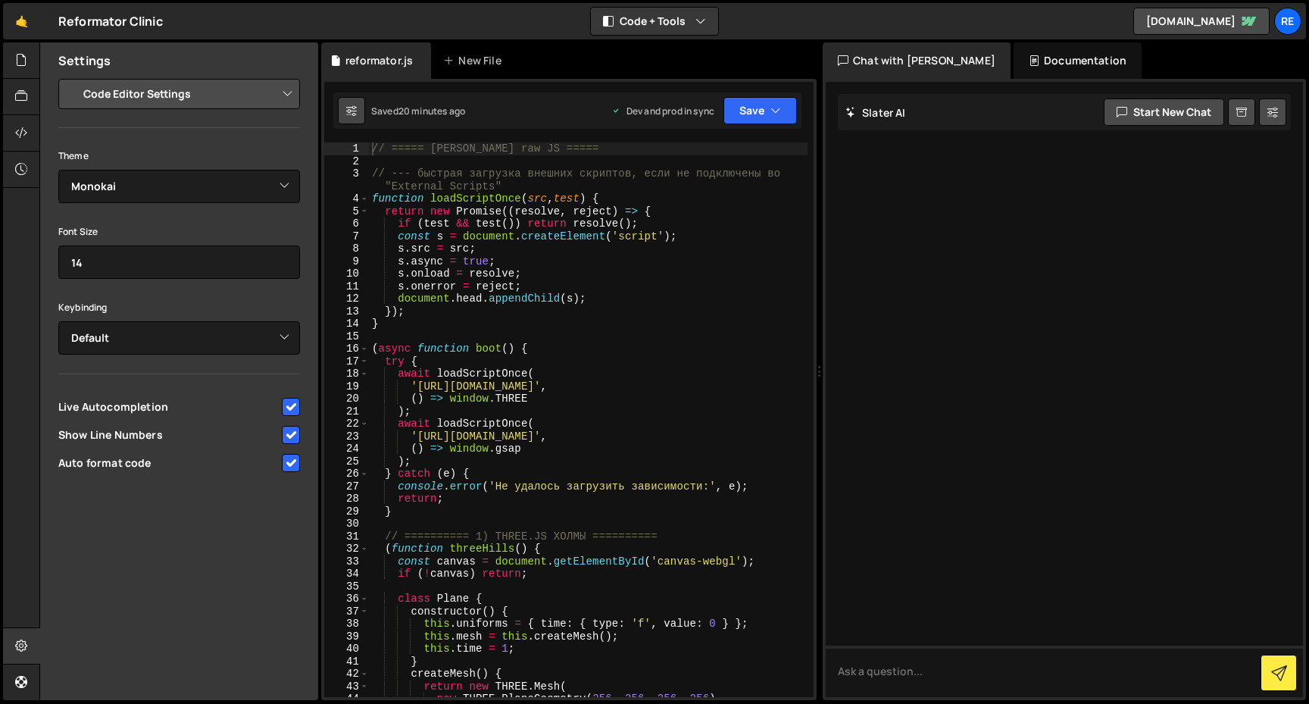
click at [349, 111] on icon at bounding box center [351, 110] width 11 height 15
click at [35, 177] on div at bounding box center [21, 170] width 37 height 36
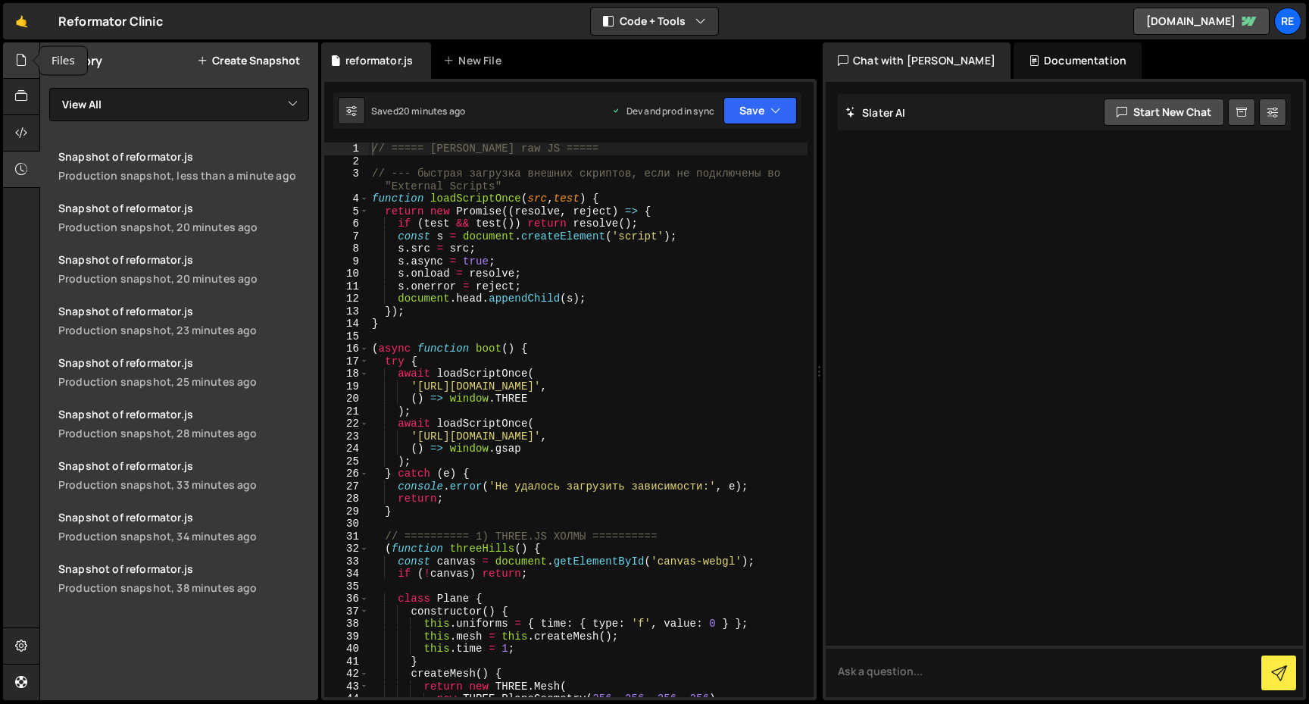
click at [26, 61] on icon at bounding box center [21, 60] width 12 height 17
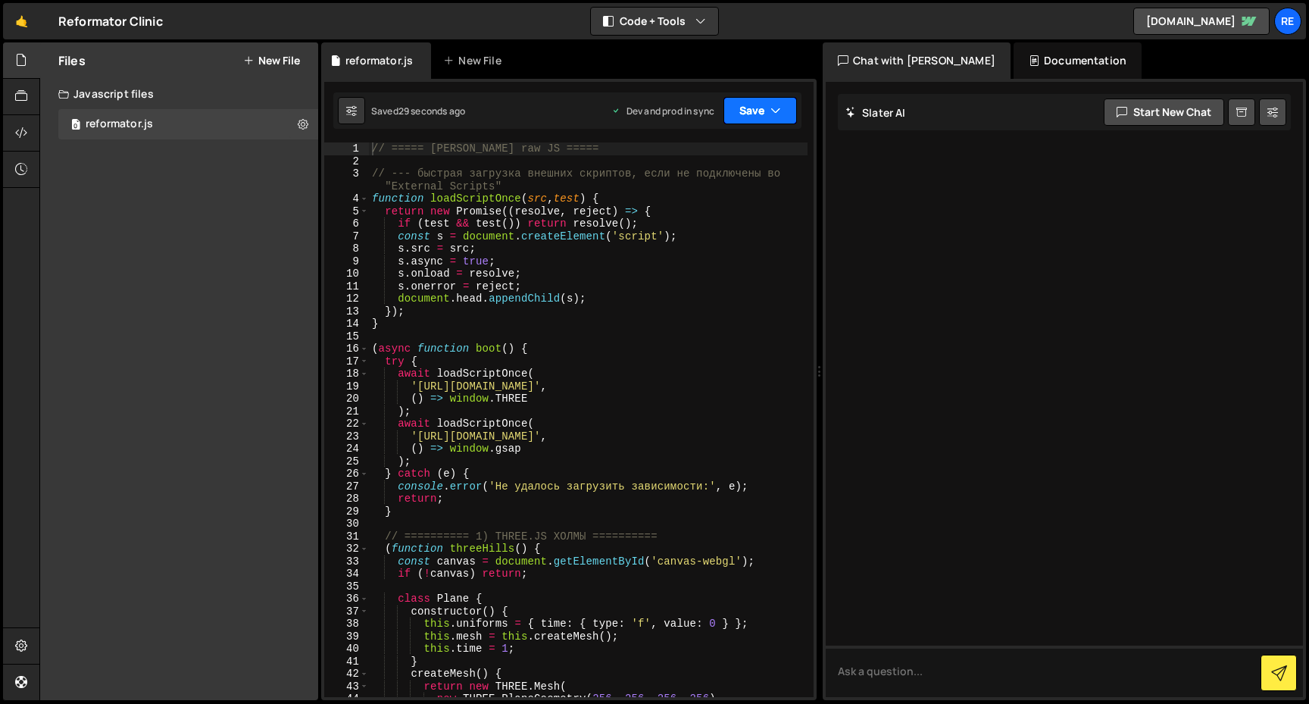
click at [747, 114] on button "Save" at bounding box center [761, 110] width 74 height 27
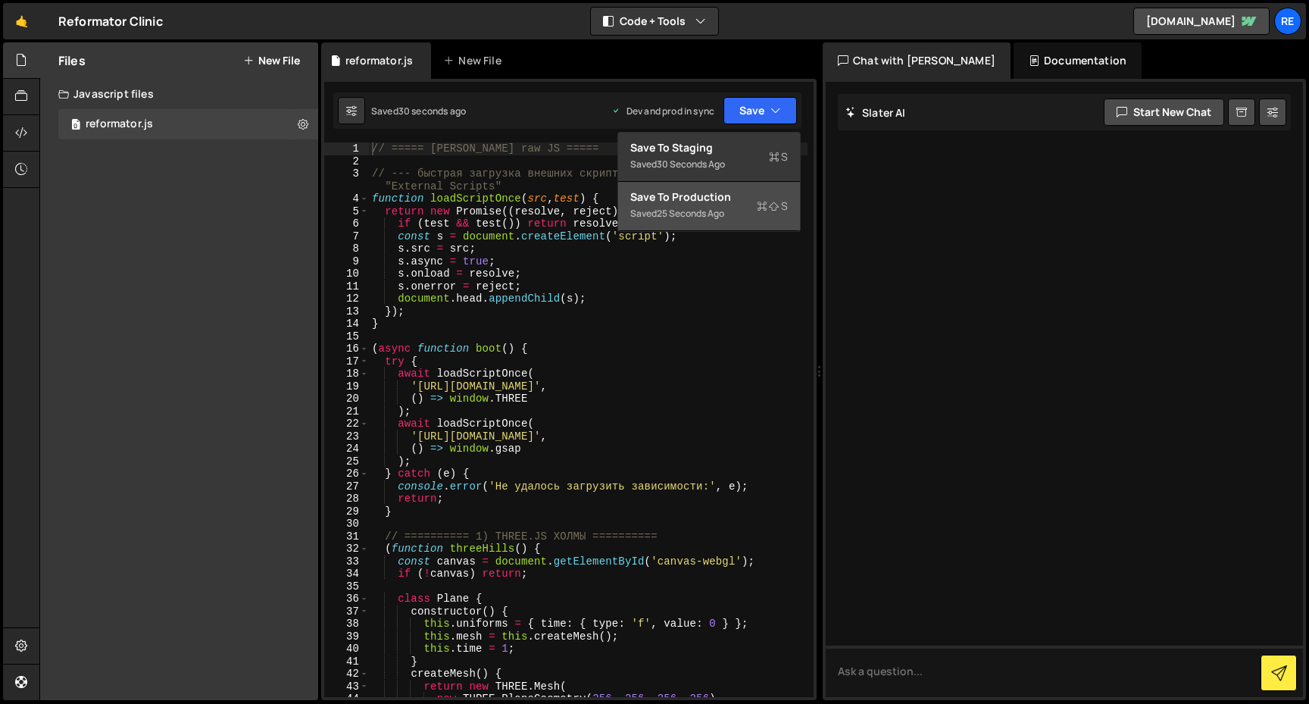
click at [737, 217] on div "Saved 25 seconds ago" at bounding box center [709, 214] width 158 height 18
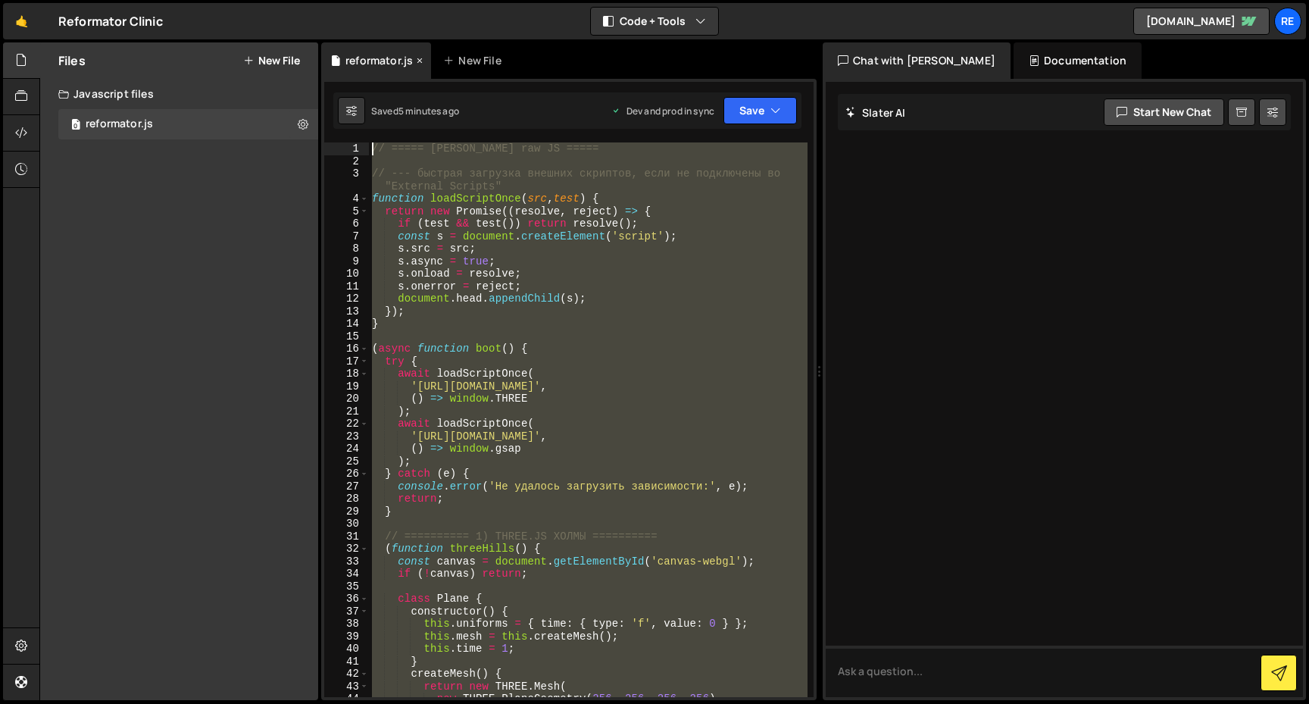
drag, startPoint x: 386, startPoint y: 455, endPoint x: 363, endPoint y: 48, distance: 407.6
click at [363, 48] on div "Debug Explain Copy reformator.js New File Saved 5 minutes ago Dev and prod in s…" at bounding box center [569, 371] width 496 height 659
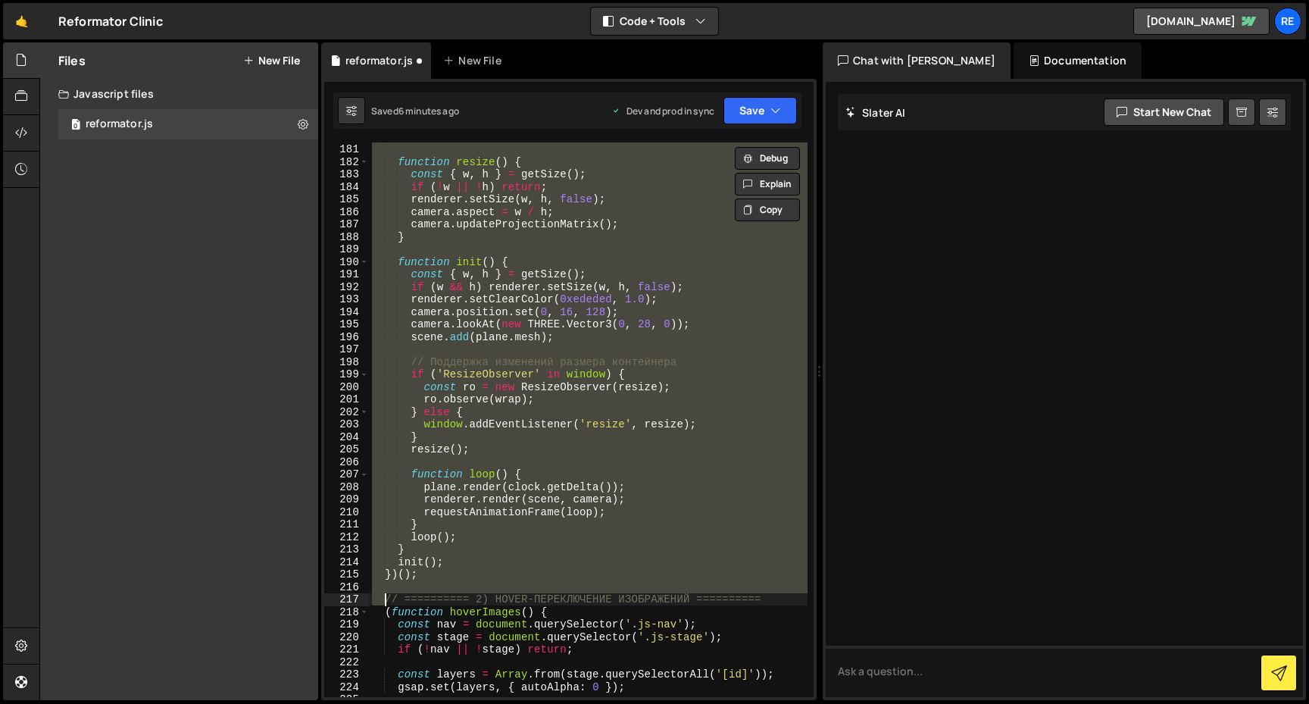
scroll to position [2375, 0]
click at [588, 333] on div "const plane = new Plane ( ) ; function resize ( ) { const { w , h } = getSize (…" at bounding box center [588, 419] width 439 height 555
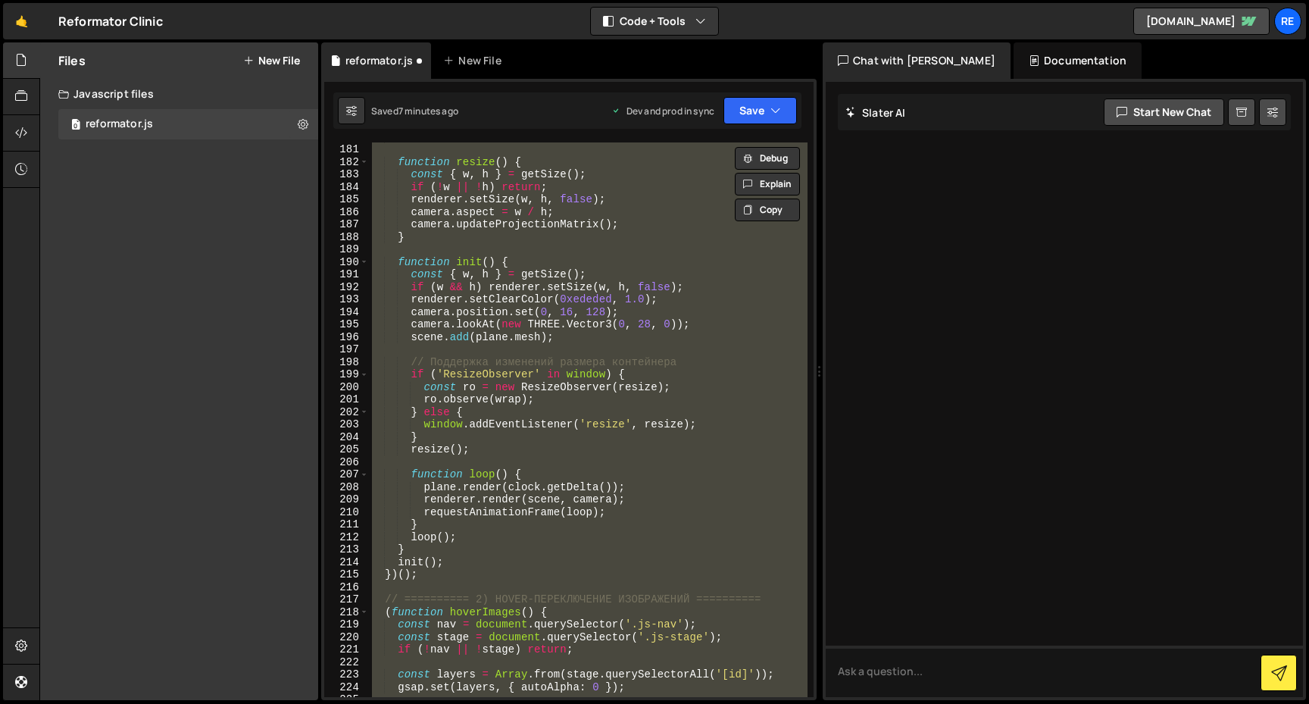
paste textarea
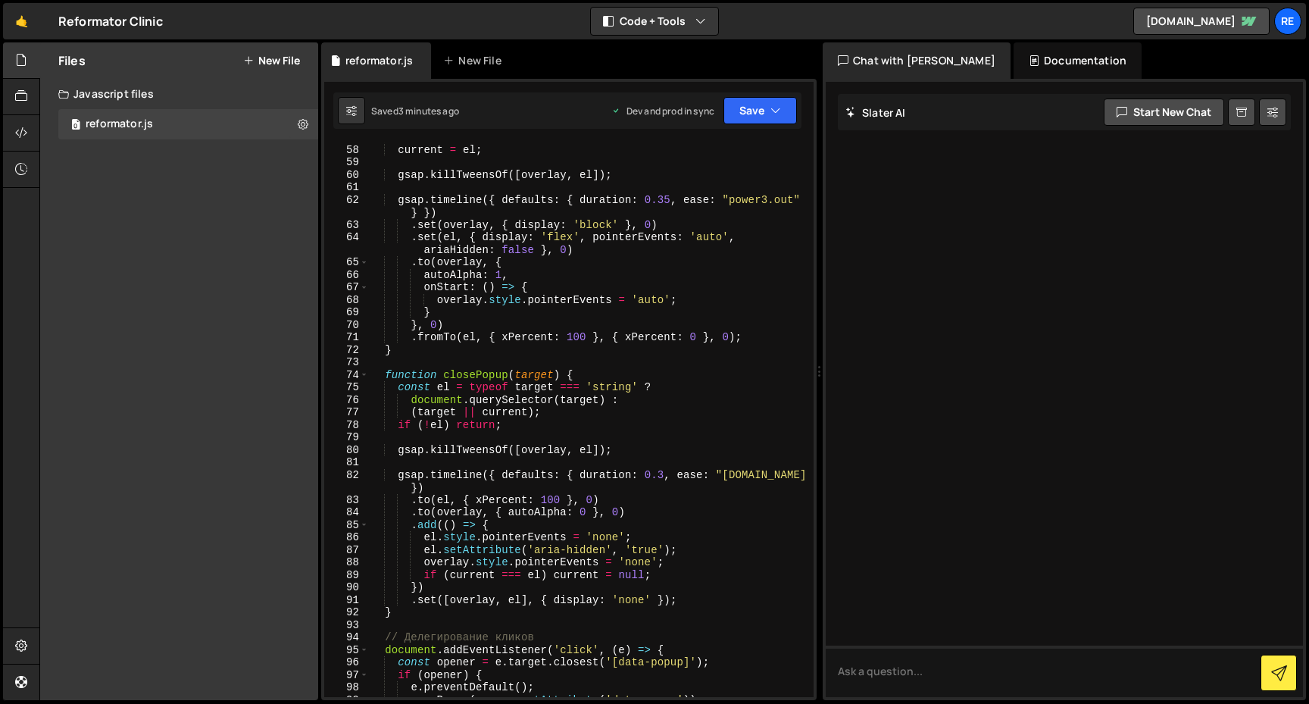
scroll to position [1235, 0]
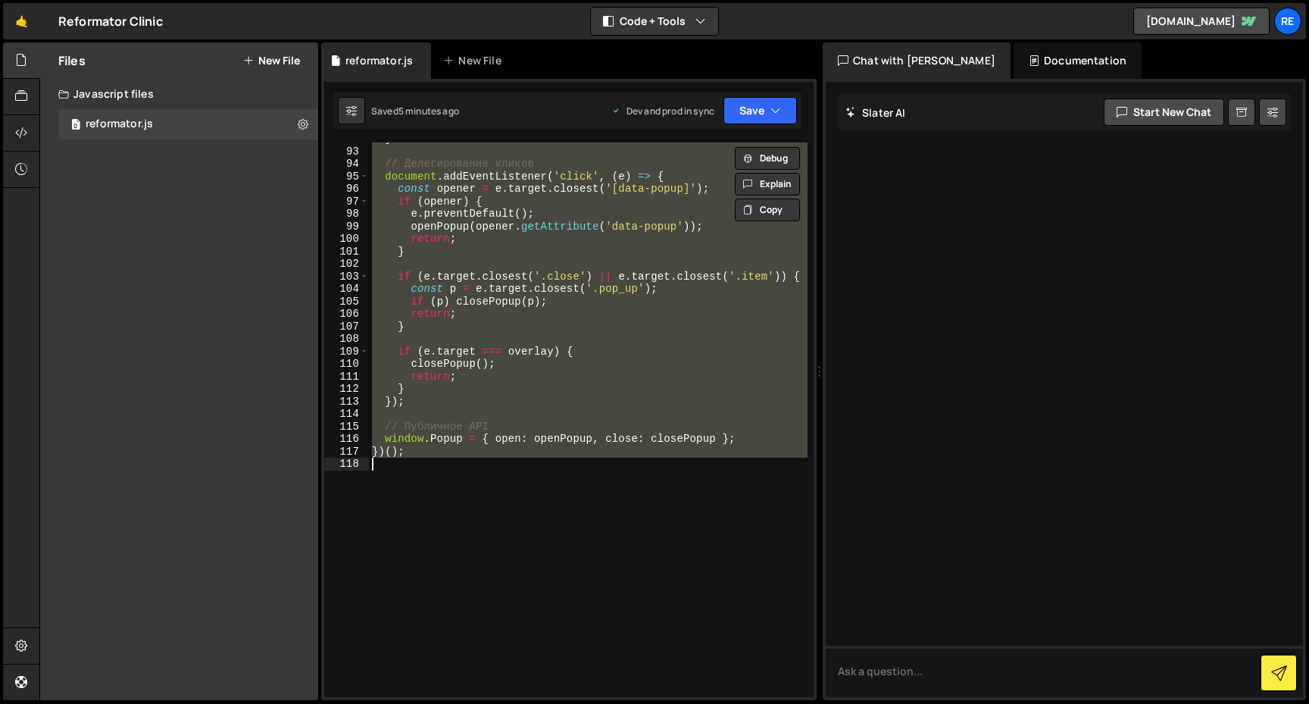
paste textarea
type textarea "})();"
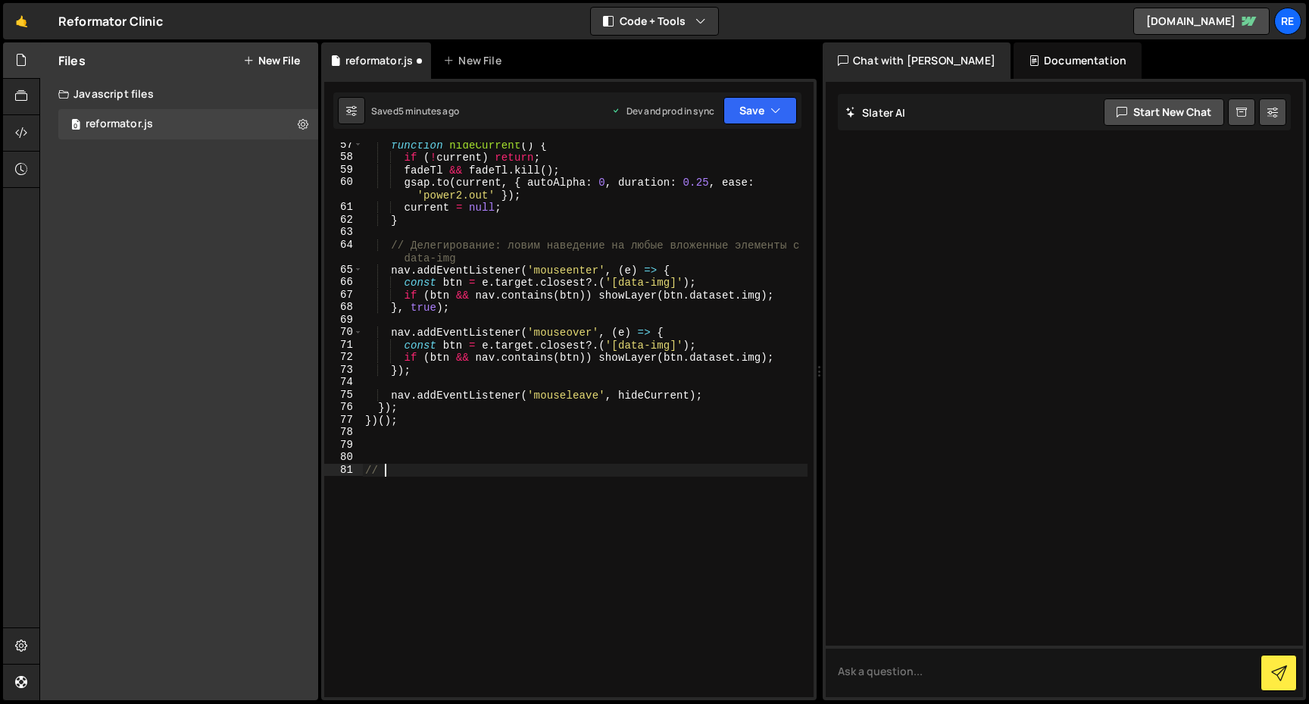
scroll to position [0, 1]
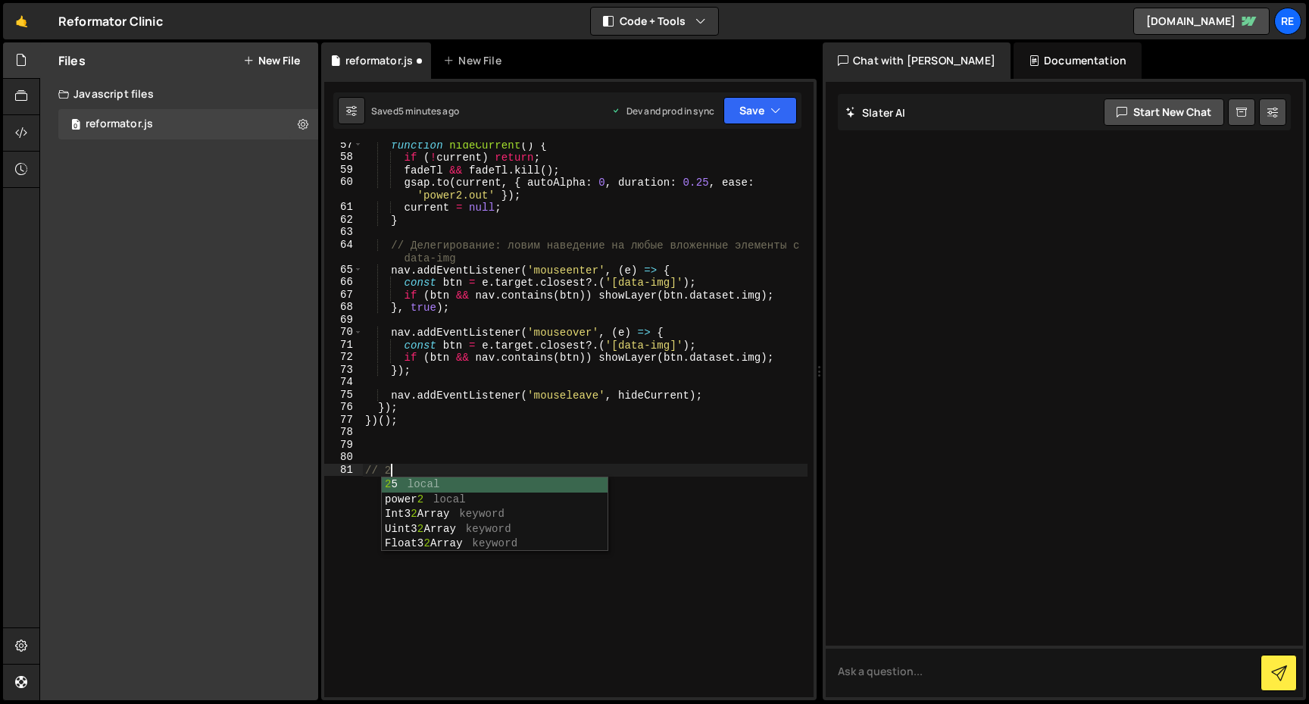
click at [646, 390] on div "function hideCurrent ( ) { if ( ! current ) return ; [PERSON_NAME] && fadeTl . …" at bounding box center [585, 429] width 446 height 580
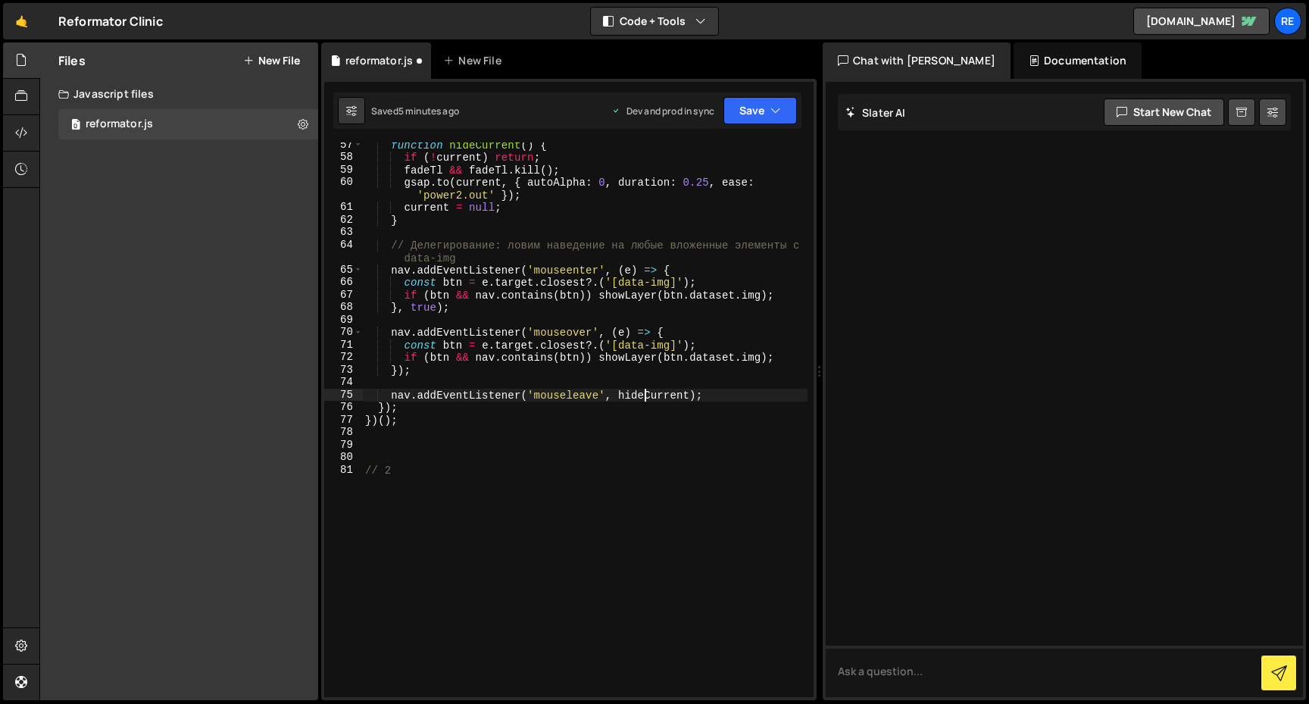
click at [521, 502] on div "function hideCurrent ( ) { if ( ! current ) return ; [PERSON_NAME] && fadeTl . …" at bounding box center [585, 429] width 446 height 580
type textarea "// 2"
paste textarea "})();"
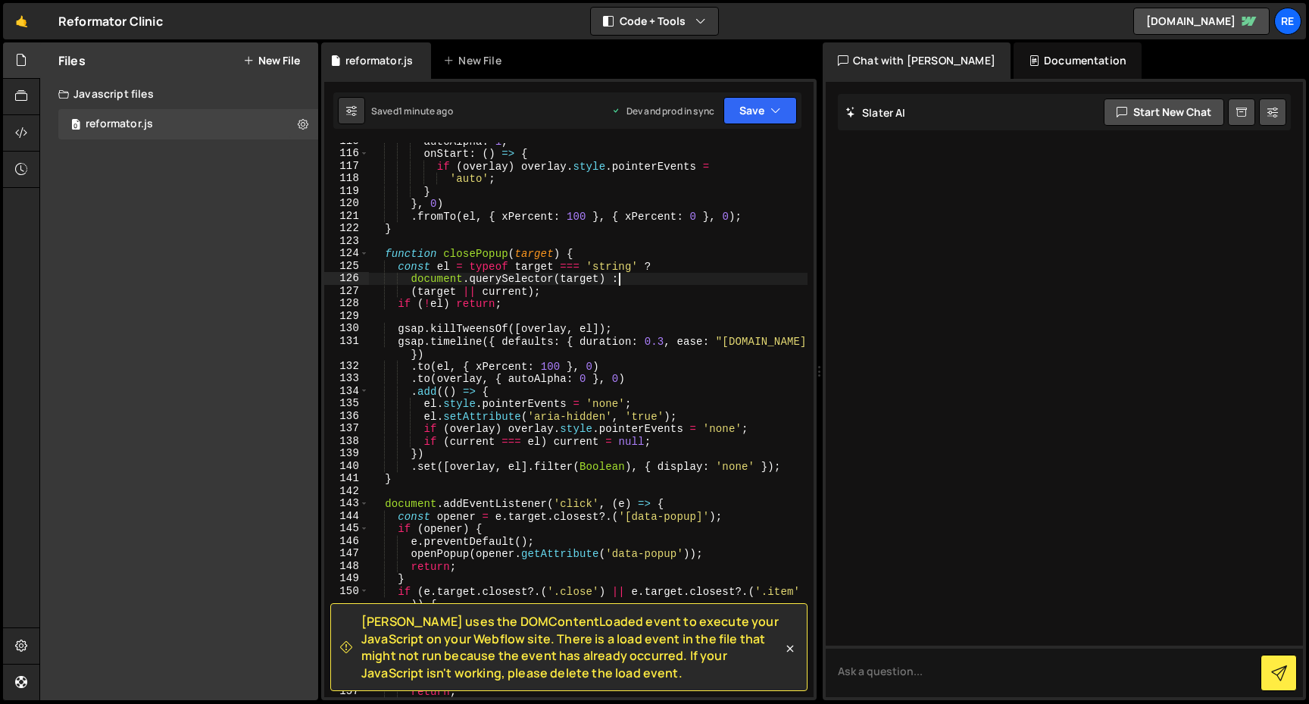
click at [649, 279] on div "autoAlpha : 1 , onStart : ( ) => { if ( overlay ) overlay . style . pointerEven…" at bounding box center [588, 425] width 439 height 580
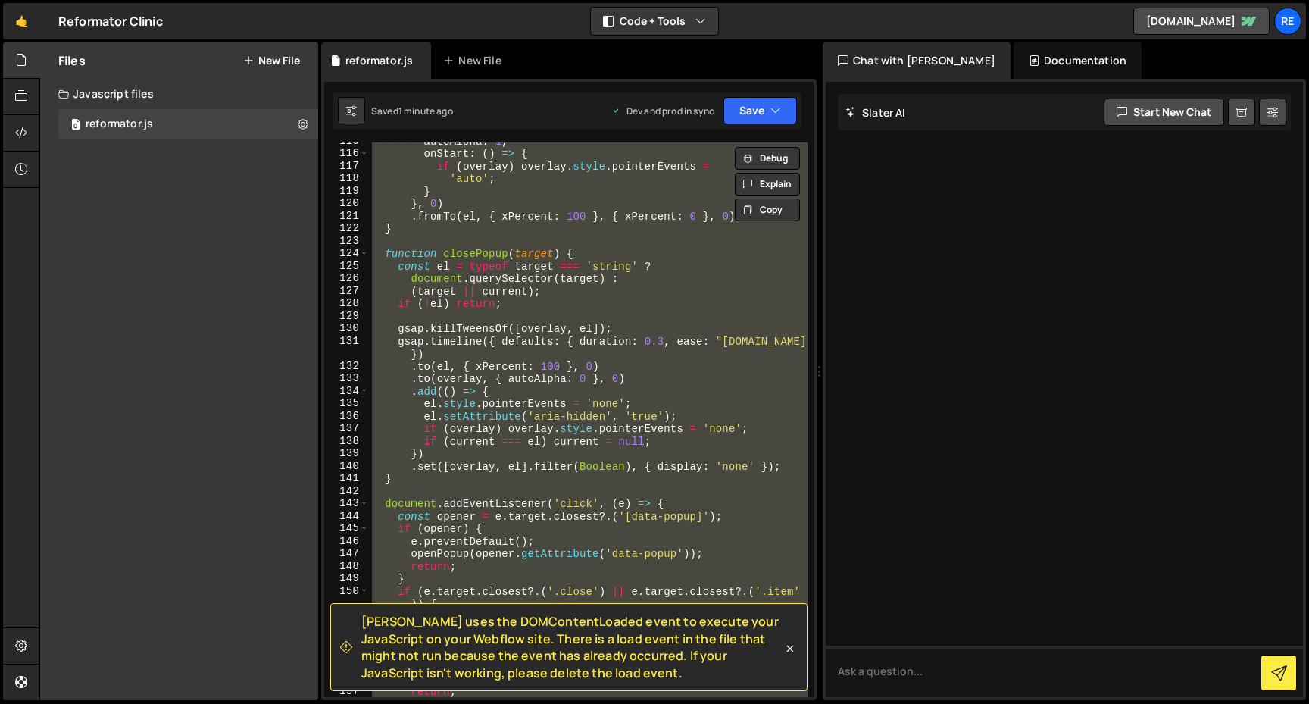
paste textarea
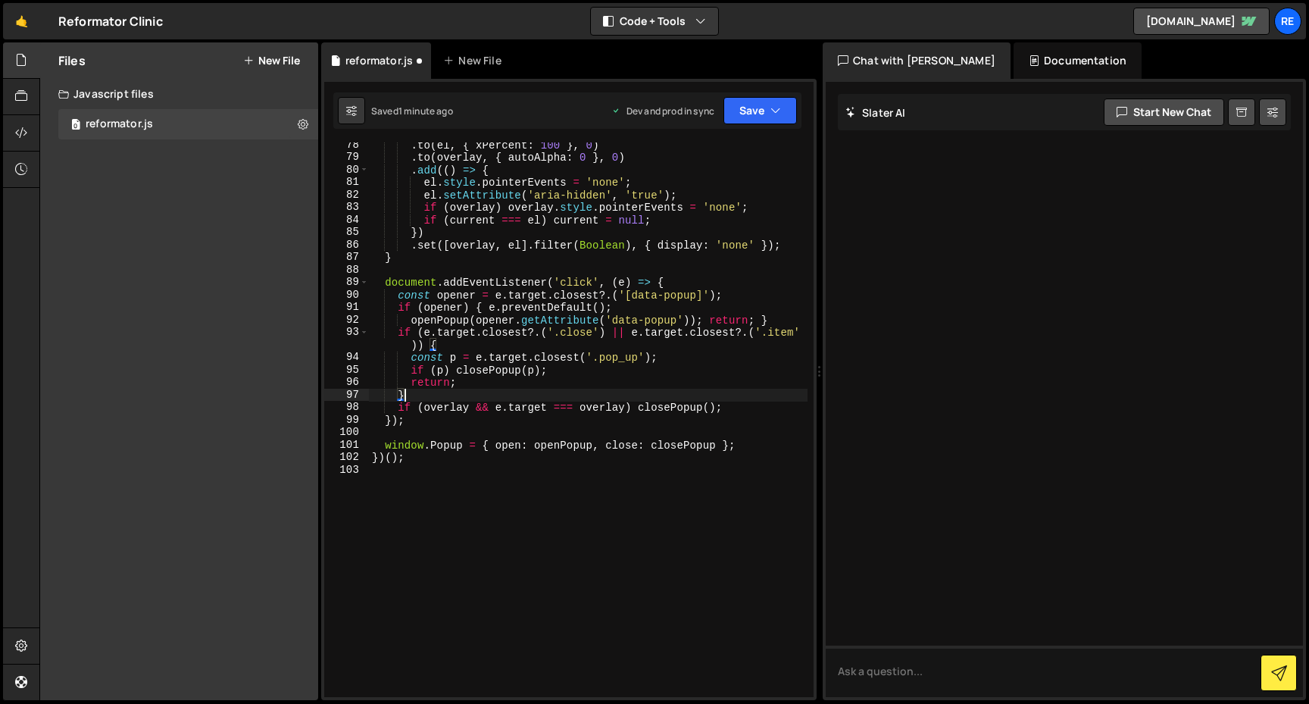
type textarea "e.preventDefault();"
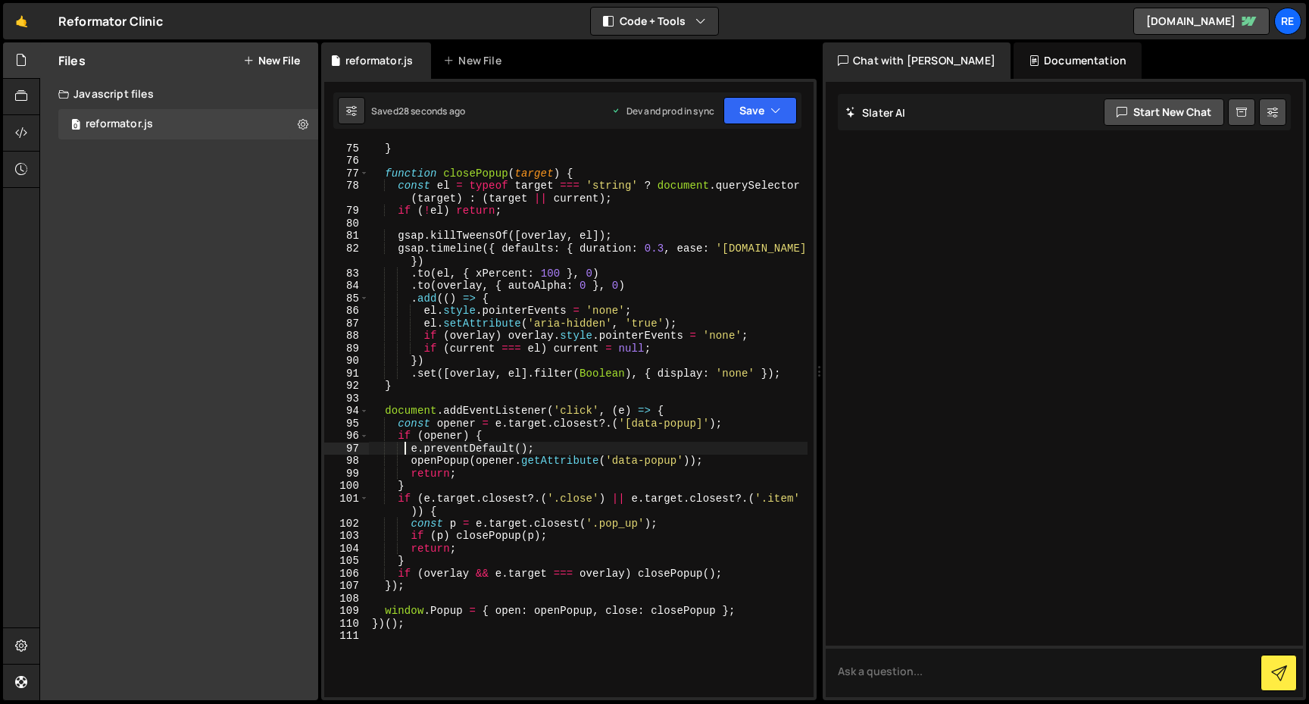
scroll to position [1000, 0]
